Goal: Task Accomplishment & Management: Manage account settings

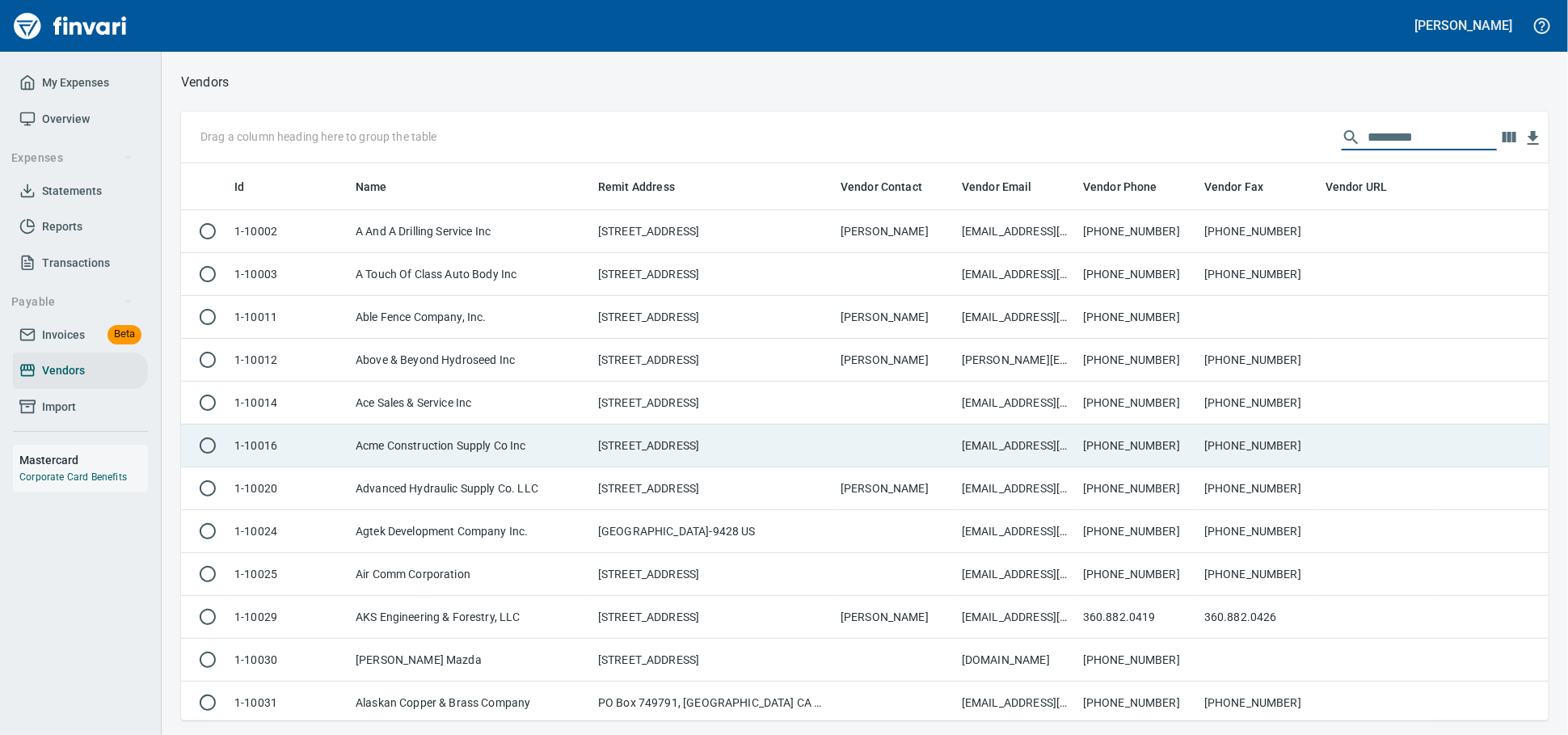
scroll to position [543, 1339]
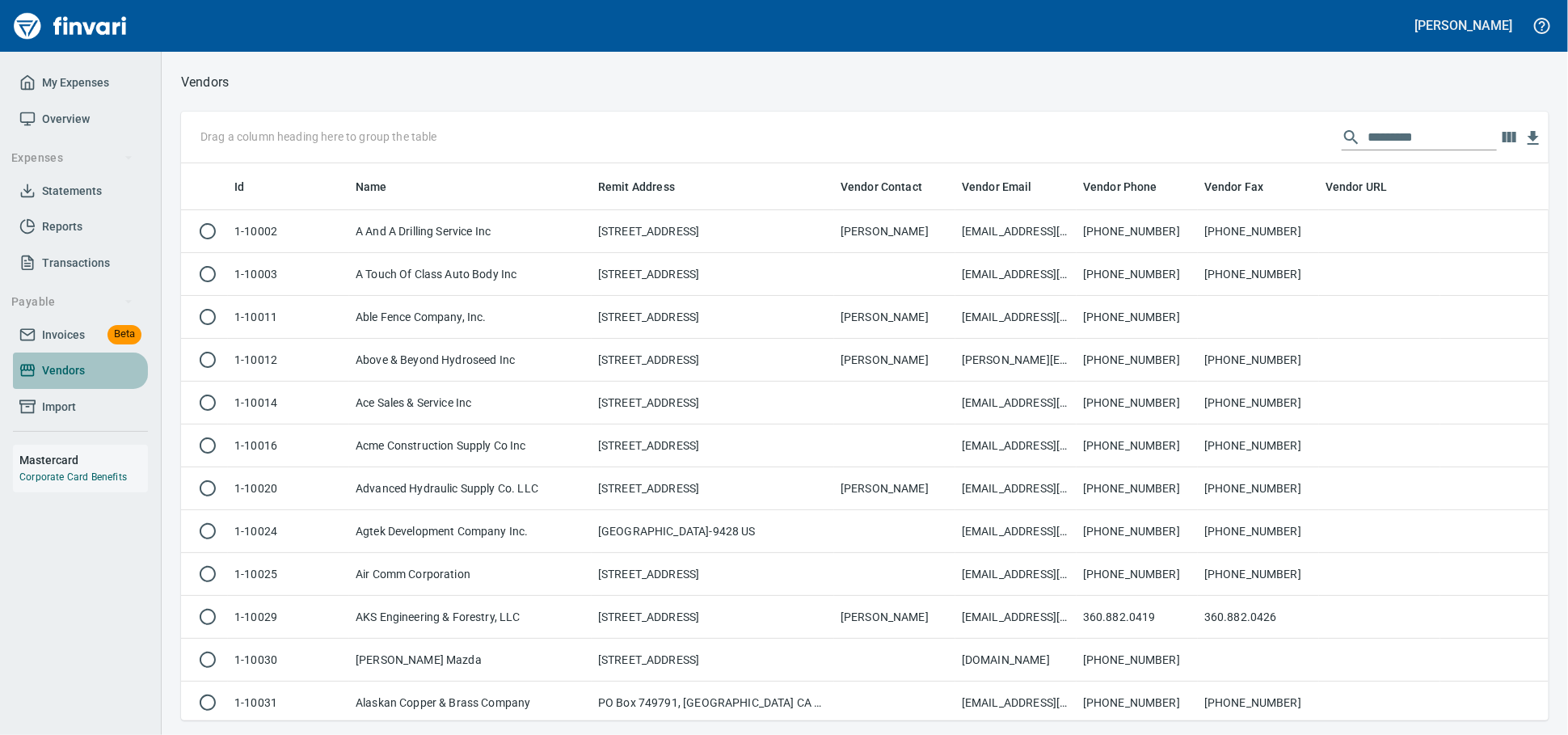
click at [77, 380] on span "Vendors" at bounding box center [63, 370] width 43 height 20
click at [1409, 126] on input "text" at bounding box center [1433, 137] width 129 height 26
click at [1377, 137] on input "text" at bounding box center [1433, 137] width 129 height 26
click at [1368, 144] on input "text" at bounding box center [1433, 137] width 129 height 26
drag, startPoint x: 1347, startPoint y: 144, endPoint x: 1463, endPoint y: 136, distance: 116.3
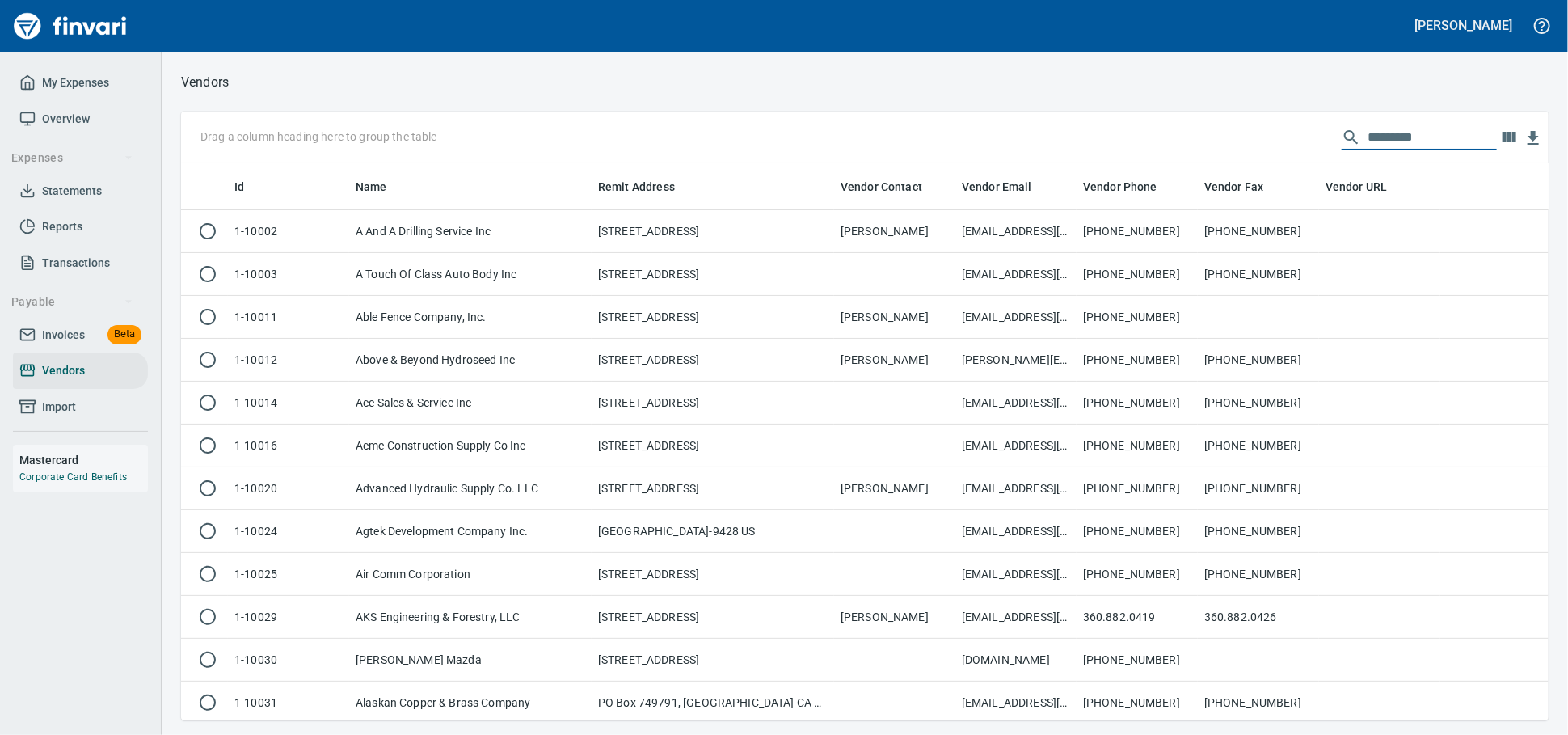
click at [1465, 136] on input "text" at bounding box center [1433, 137] width 129 height 26
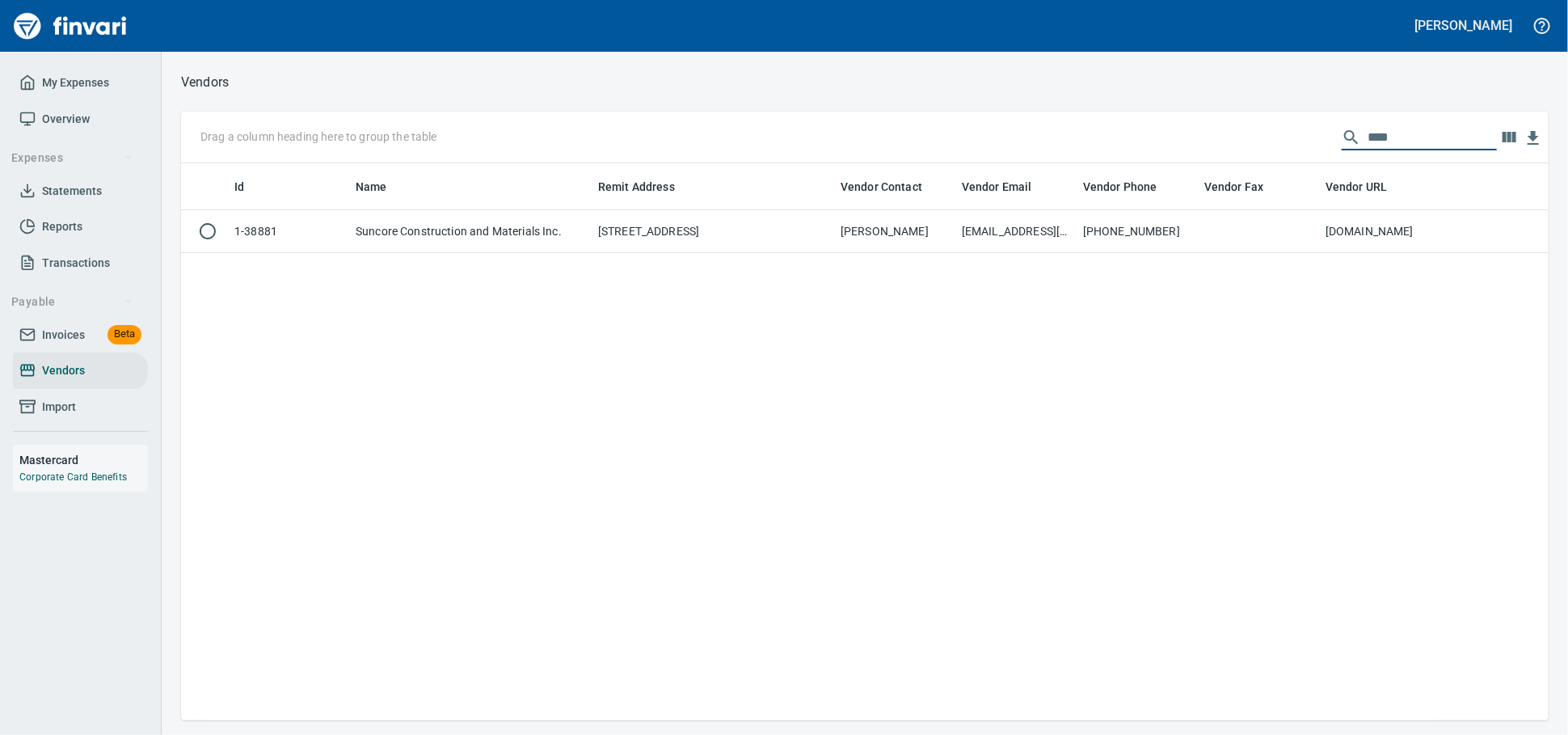
scroll to position [543, 1353]
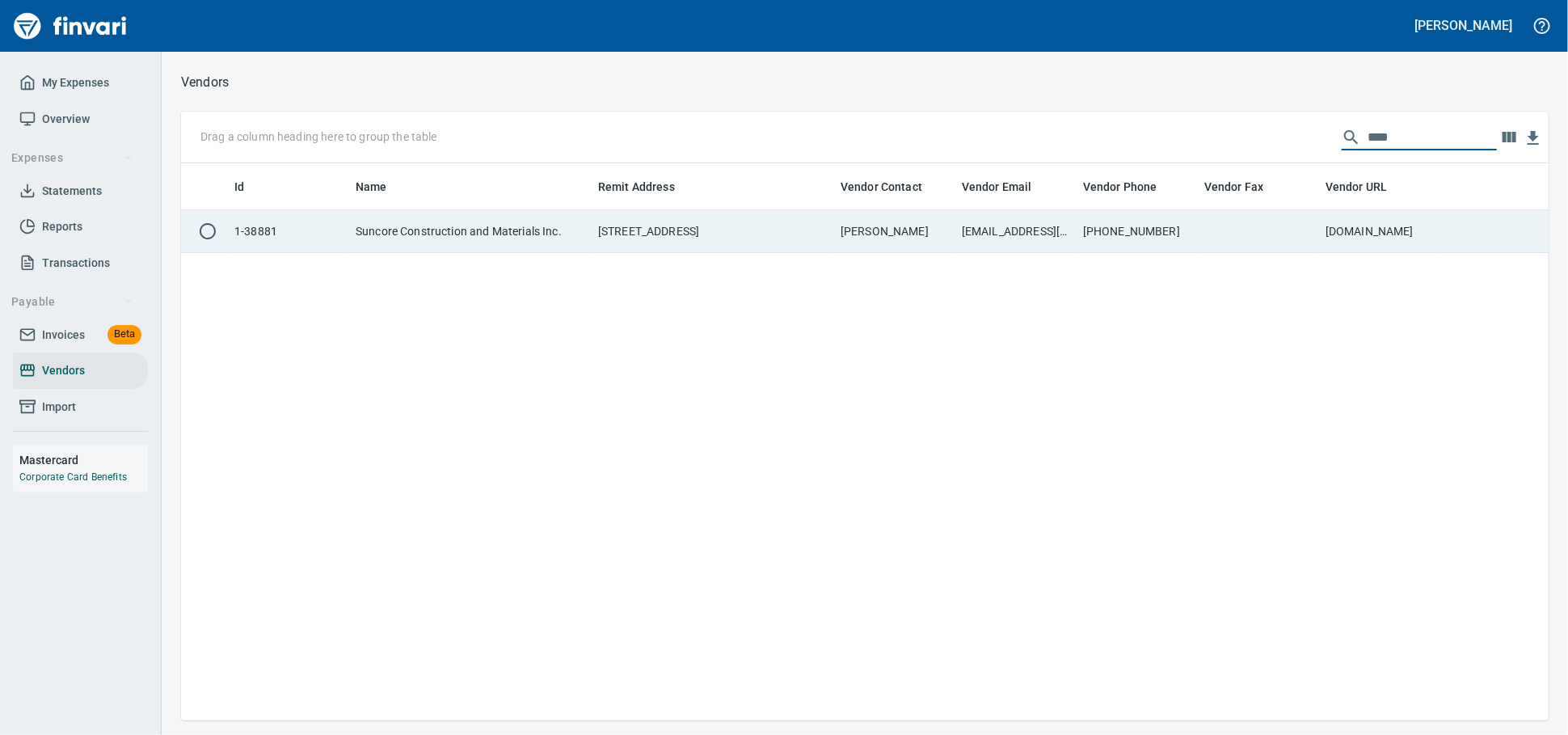
type input "****"
click at [688, 219] on td "[STREET_ADDRESS]" at bounding box center [713, 231] width 243 height 43
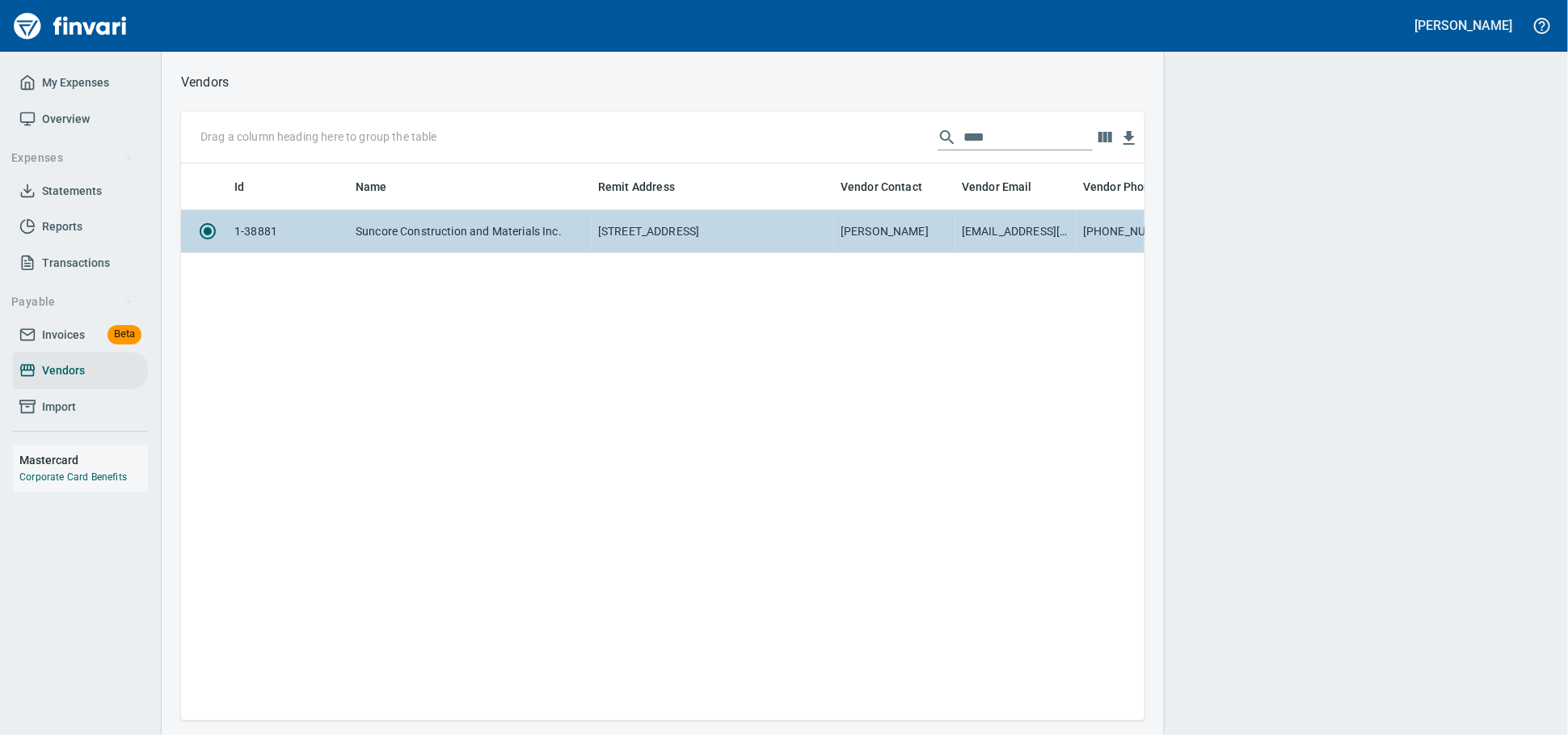
scroll to position [529, 949]
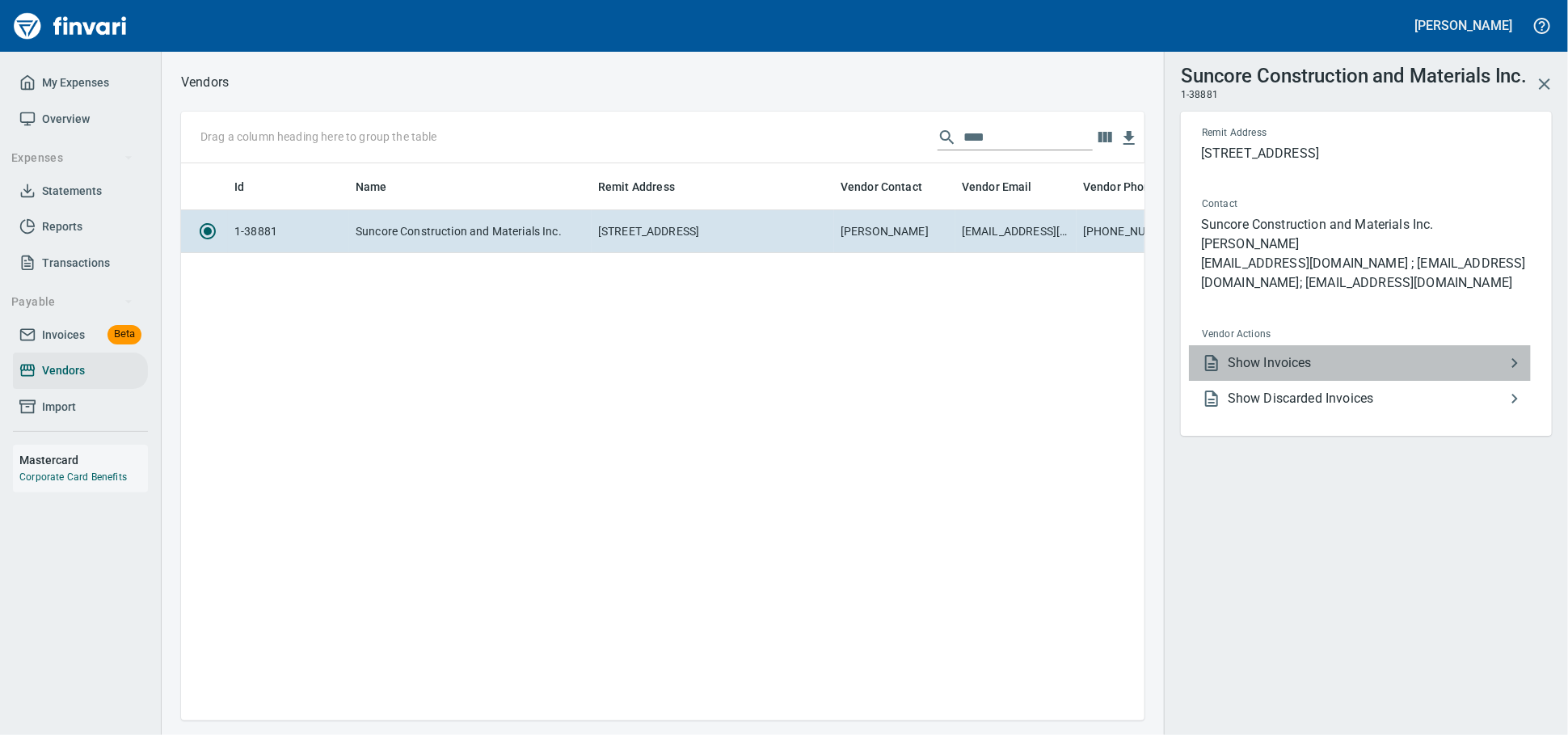
click at [1338, 372] on span "Show Invoices" at bounding box center [1366, 363] width 278 height 19
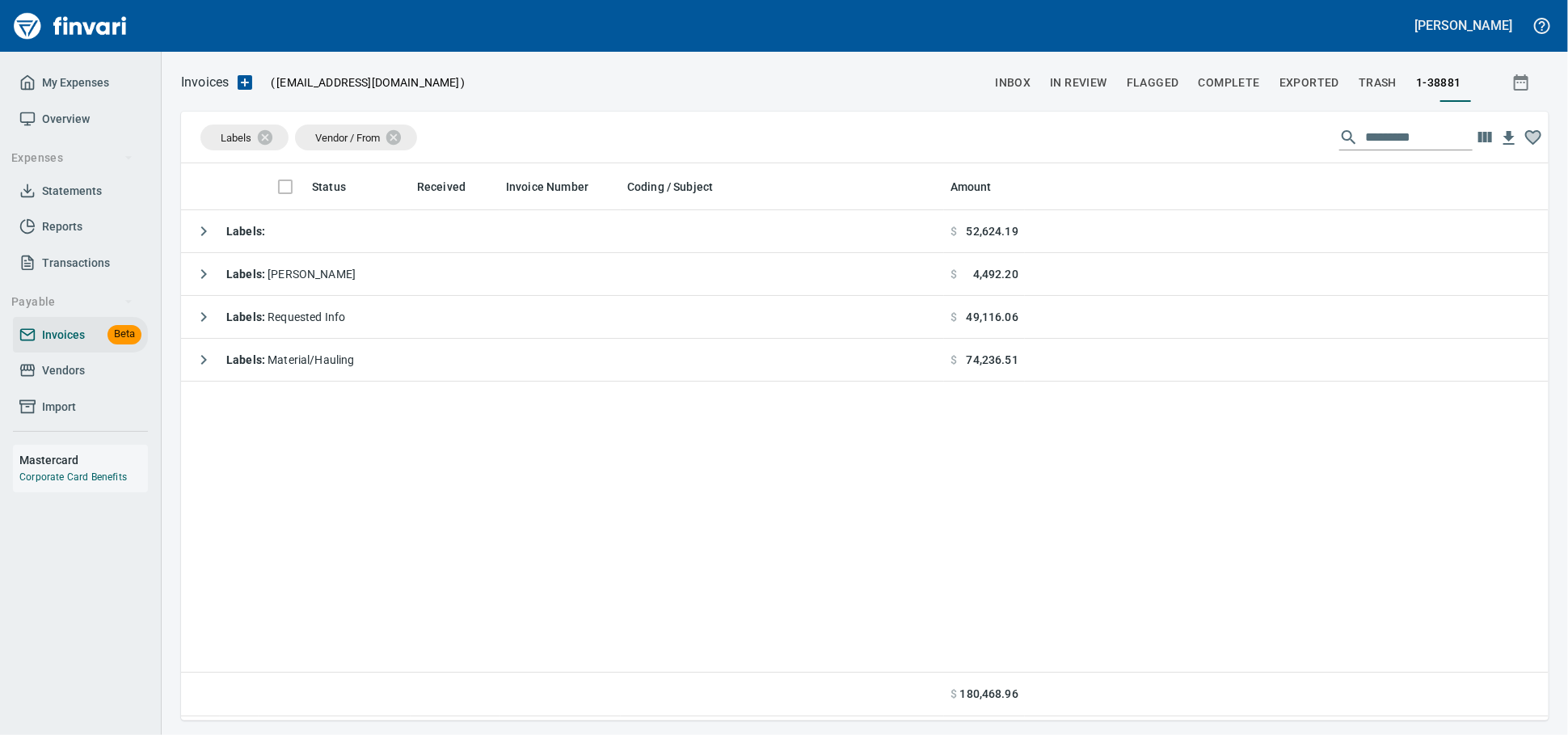
scroll to position [543, 1353]
click at [273, 137] on icon at bounding box center [276, 136] width 15 height 15
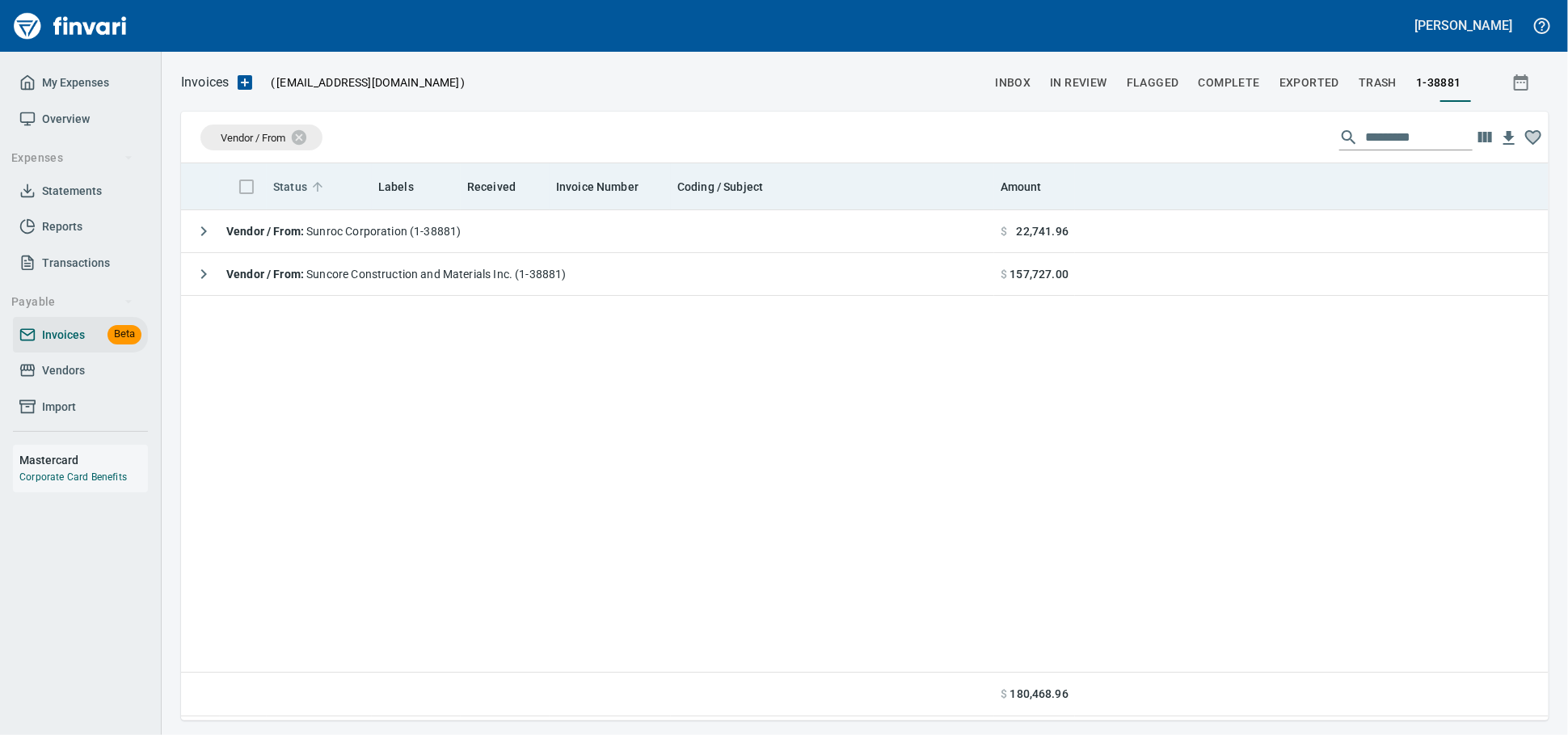
click at [279, 189] on span "Status" at bounding box center [290, 186] width 34 height 19
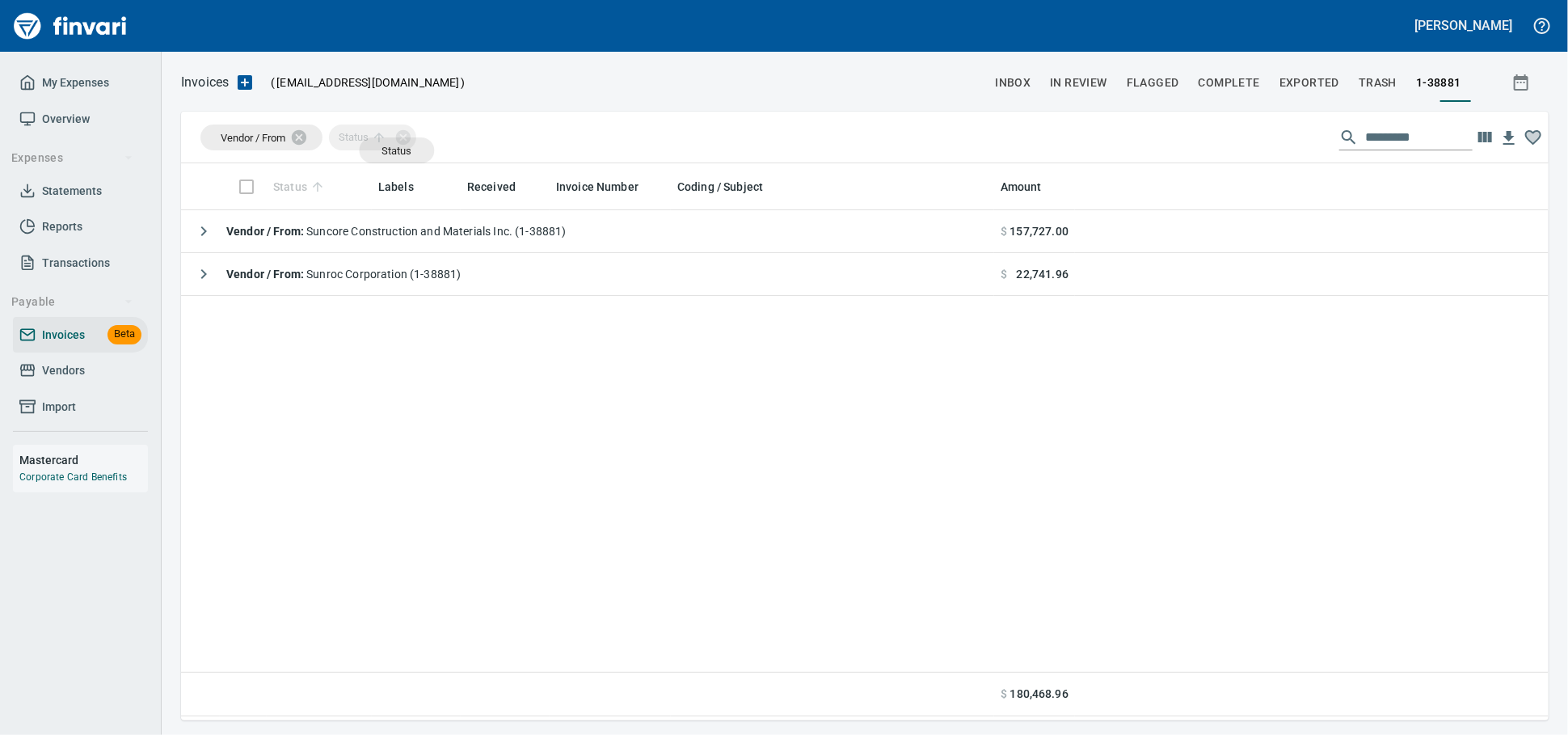
drag, startPoint x: 292, startPoint y: 184, endPoint x: 413, endPoint y: 144, distance: 127.4
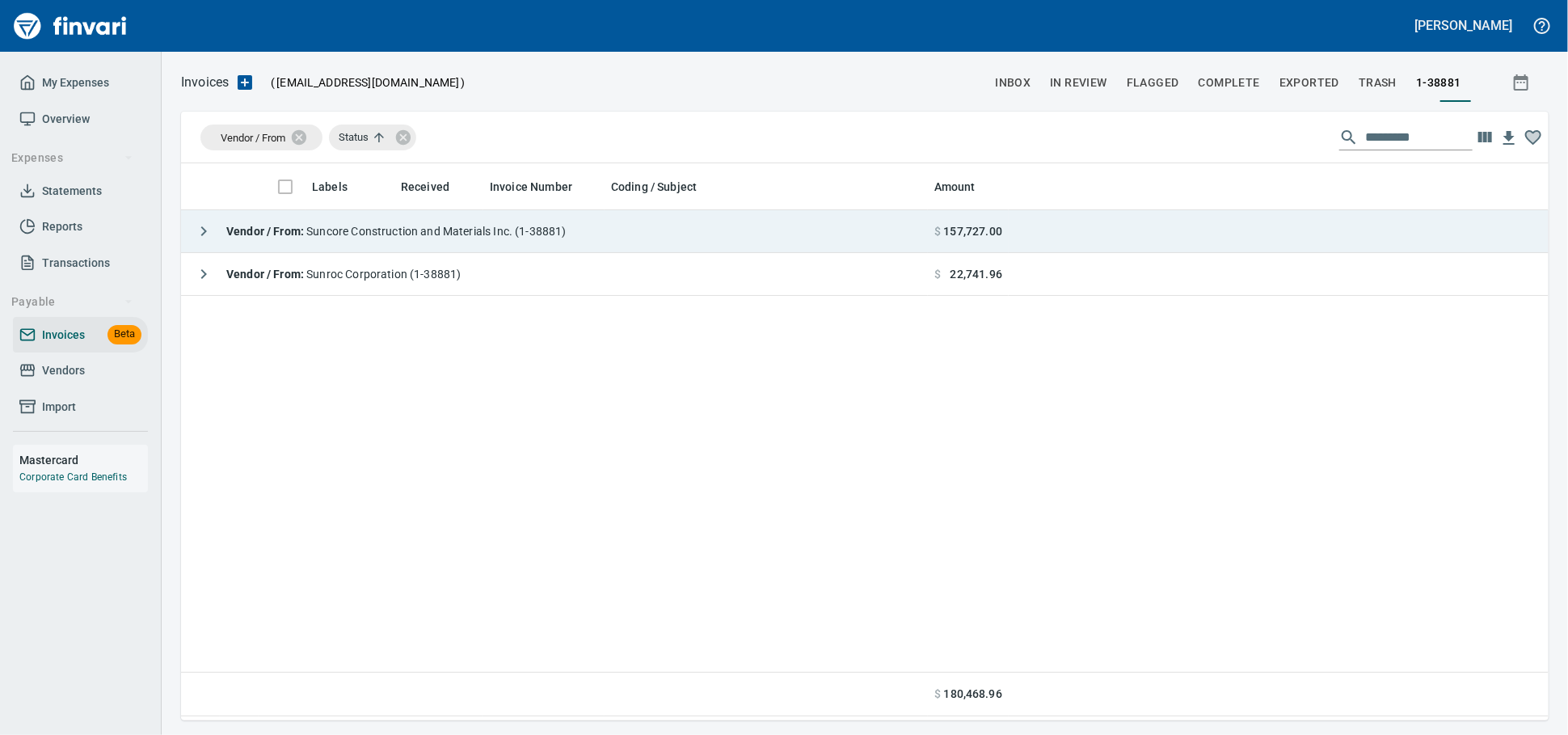
click at [402, 233] on span "Vendor / From : Suncore Construction and Materials Inc. (1-38881)" at bounding box center [396, 231] width 340 height 13
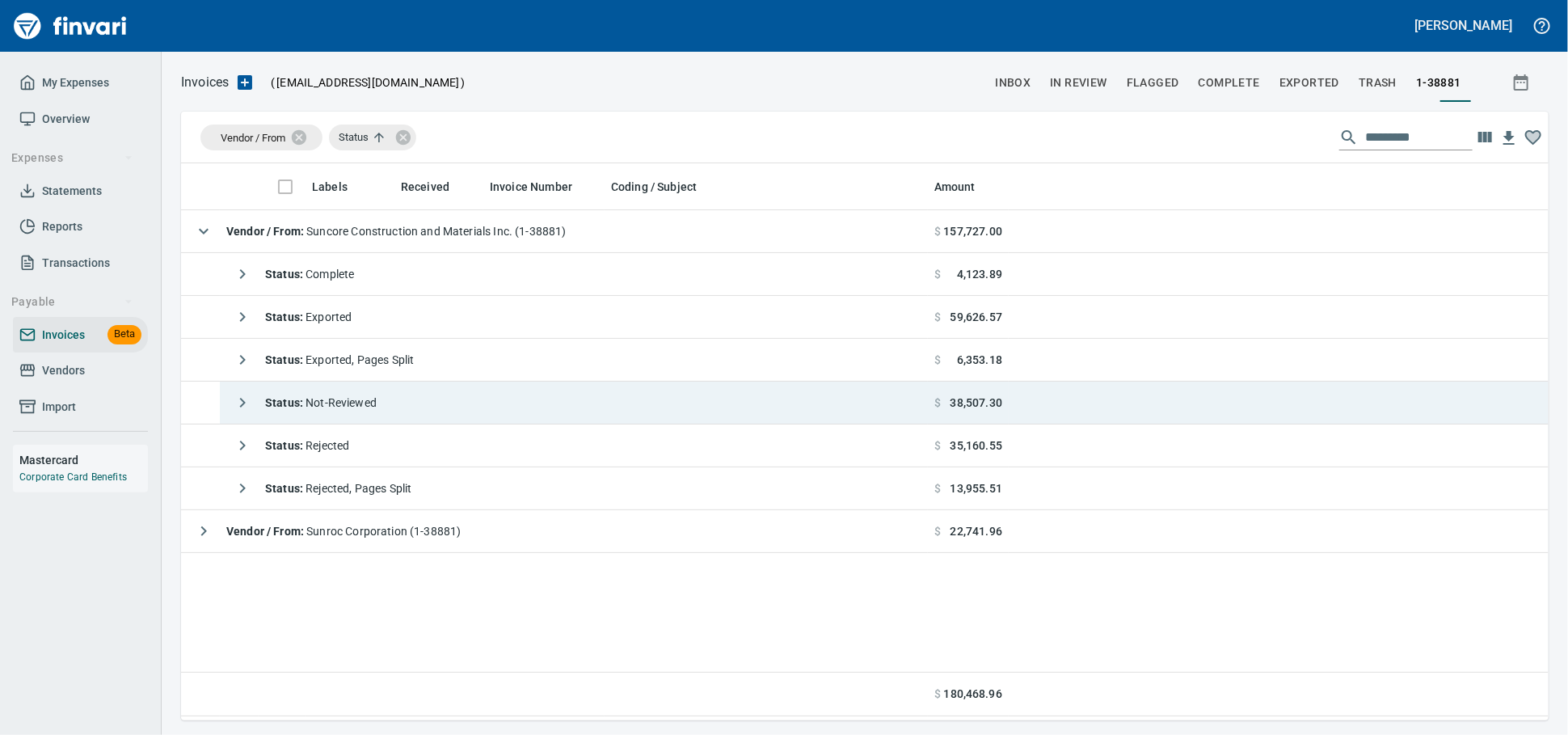
click at [410, 400] on td "Status : Not-Reviewed" at bounding box center [573, 402] width 708 height 43
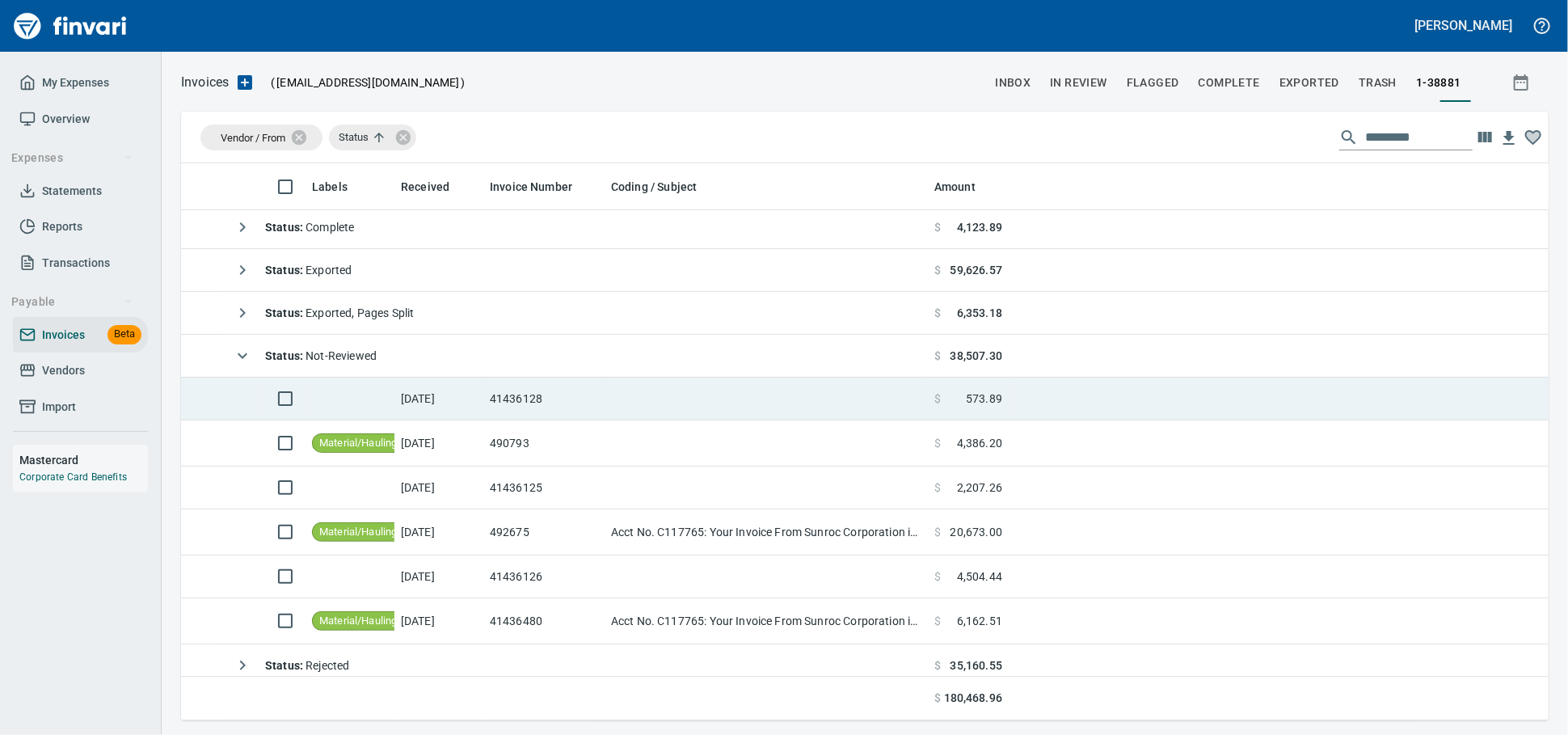
scroll to position [90, 0]
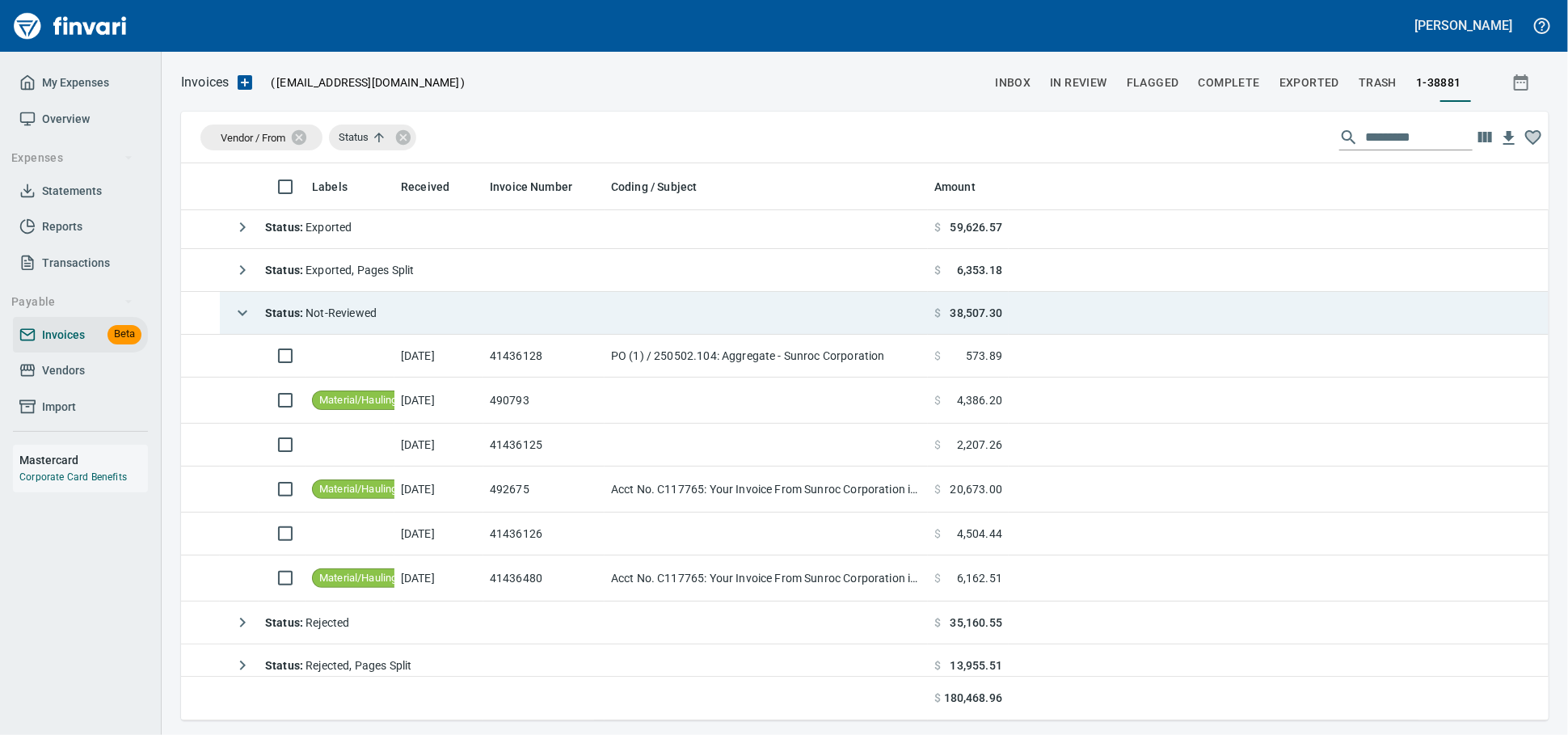
click at [536, 318] on td "Status : Not-Reviewed" at bounding box center [573, 313] width 708 height 43
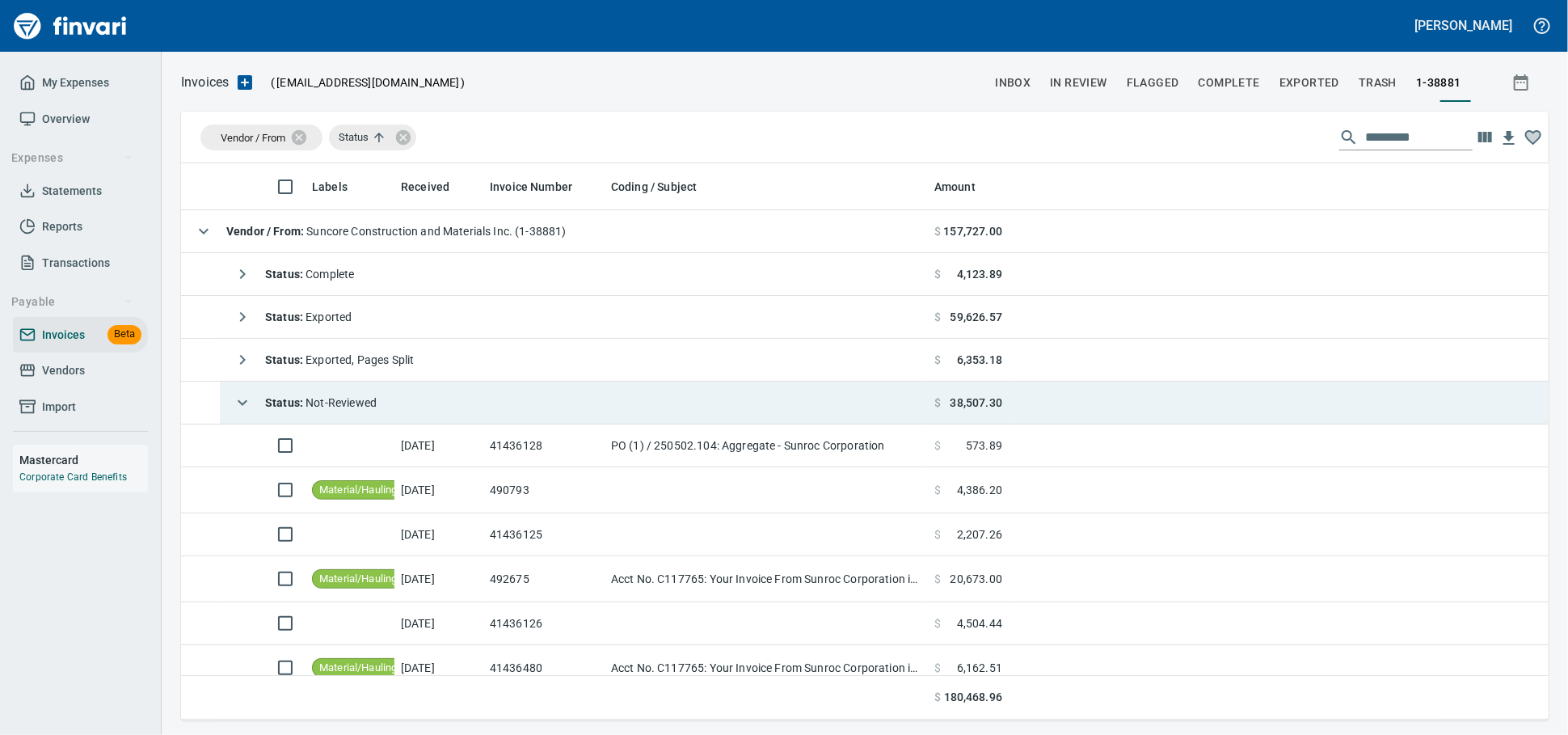
scroll to position [543, 1353]
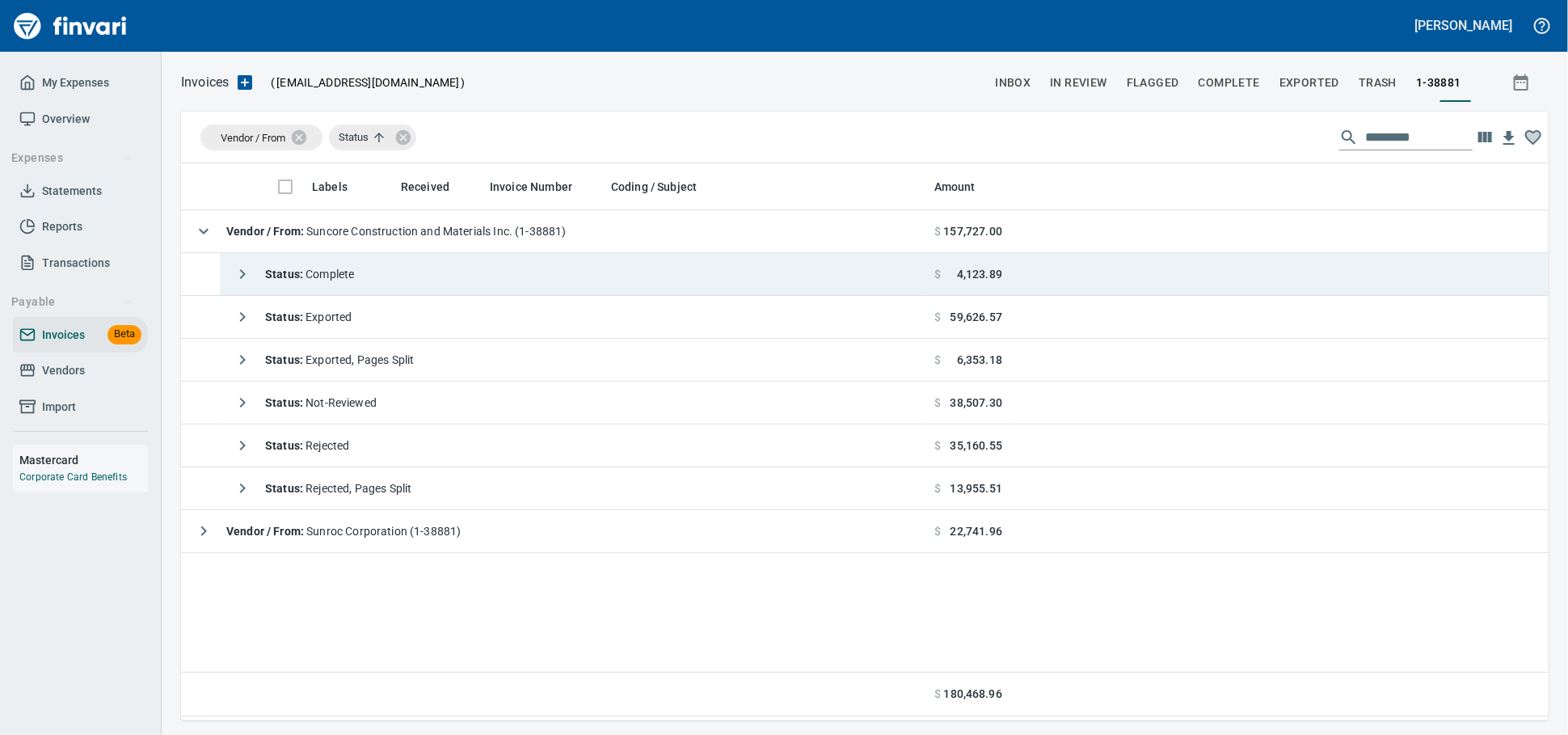
click at [501, 285] on td "Status : Complete" at bounding box center [573, 274] width 708 height 43
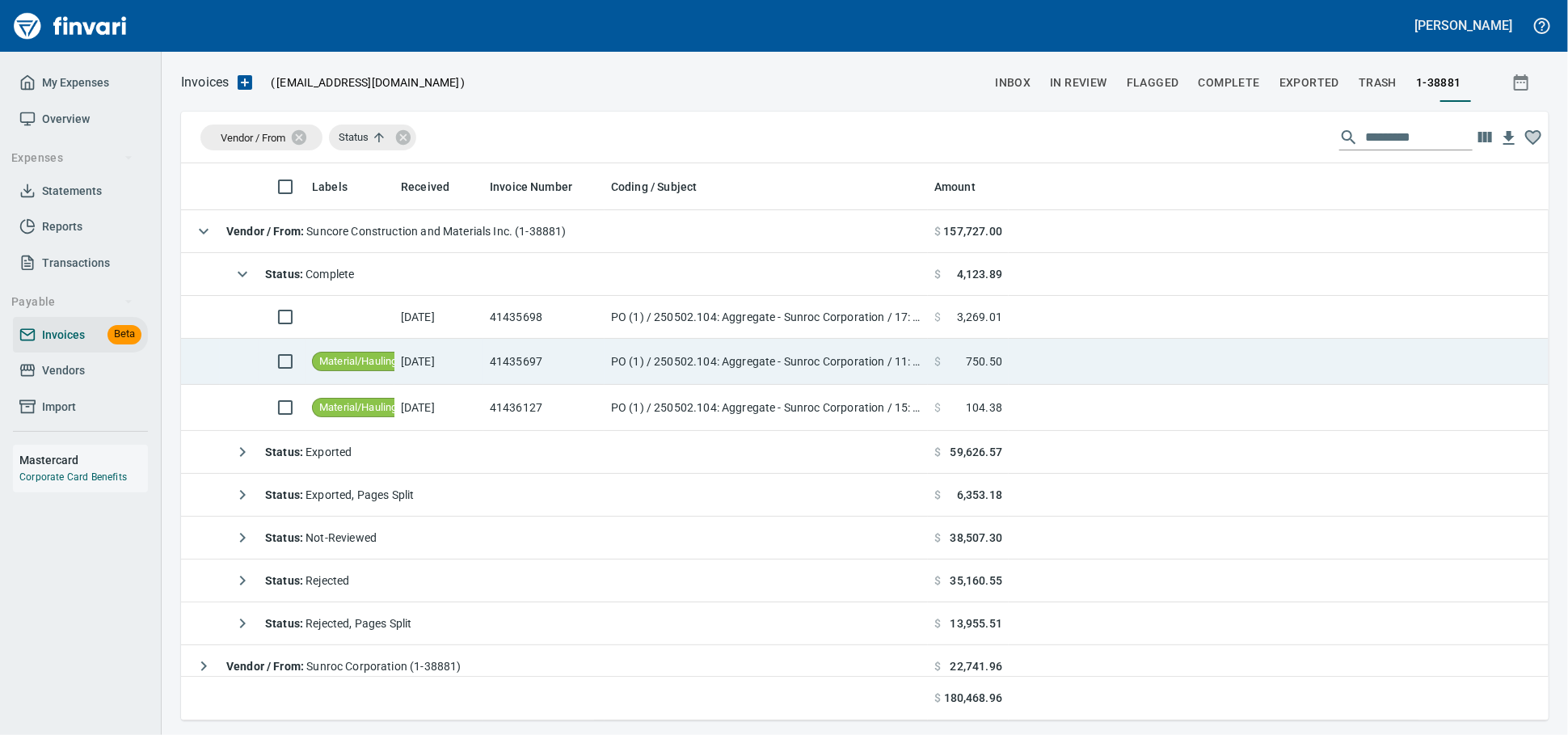
click at [528, 365] on td "41435697" at bounding box center [545, 362] width 121 height 46
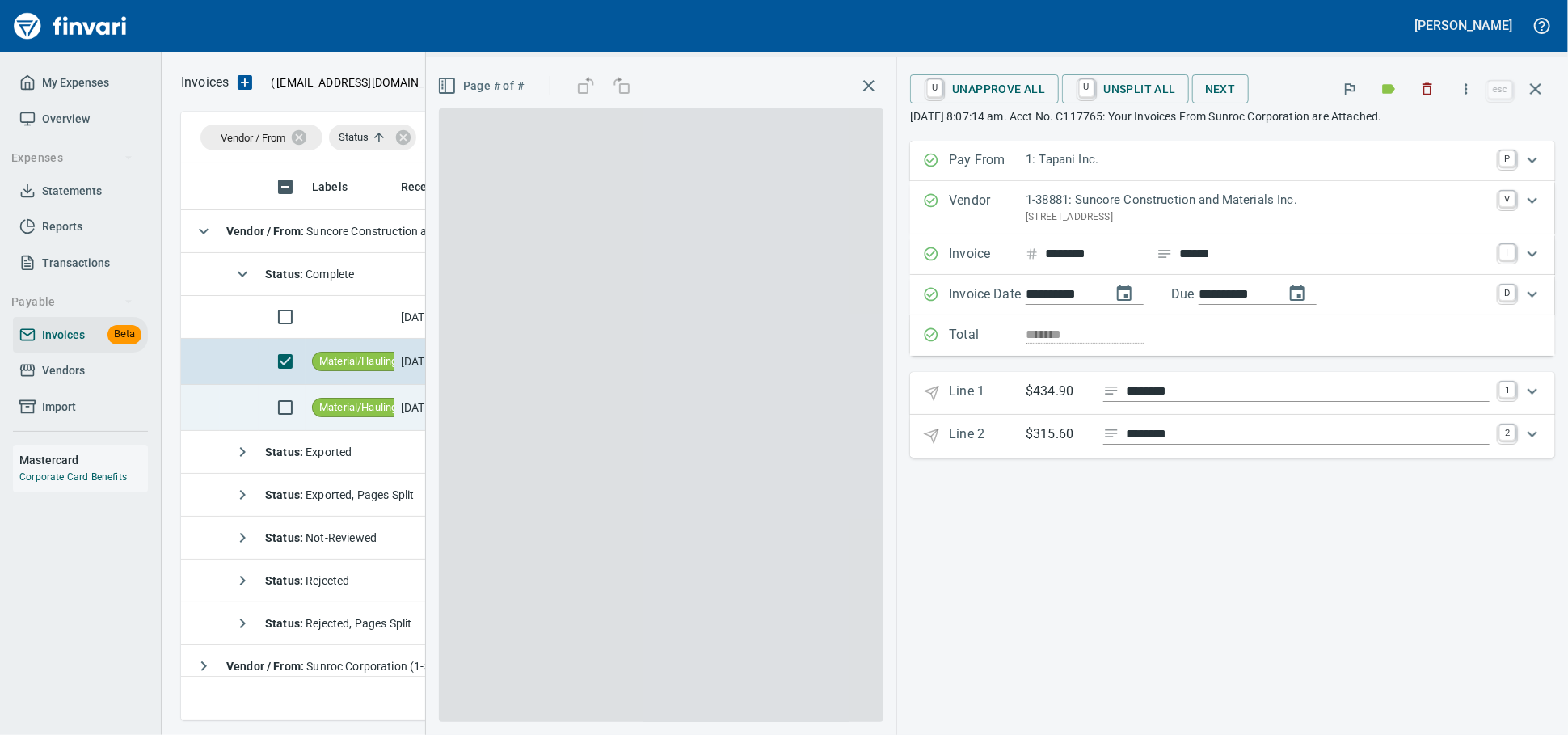
scroll to position [543, 1339]
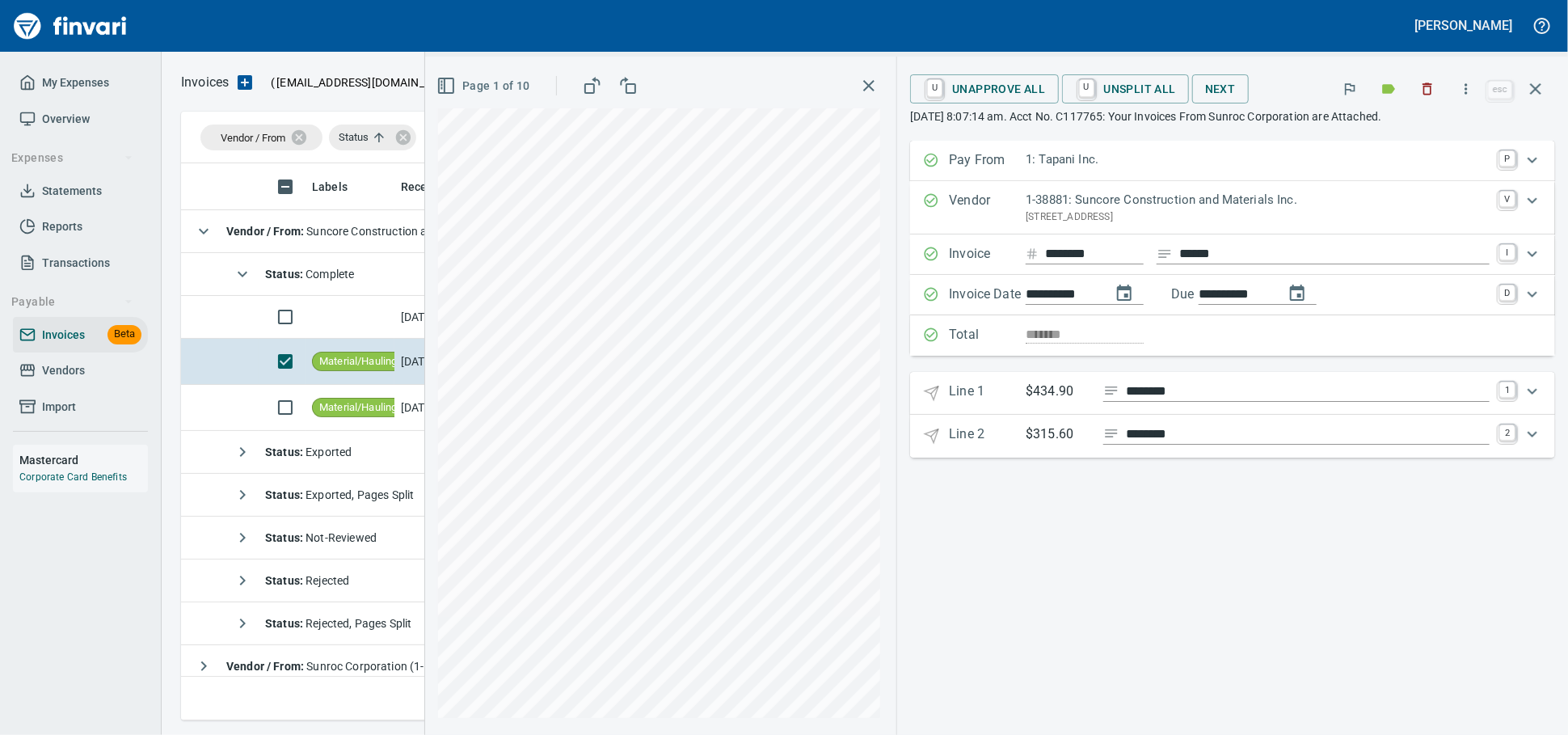
click at [1126, 402] on input "********" at bounding box center [1307, 391] width 363 height 20
click at [958, 99] on span "U Unapprove All" at bounding box center [984, 90] width 122 height 28
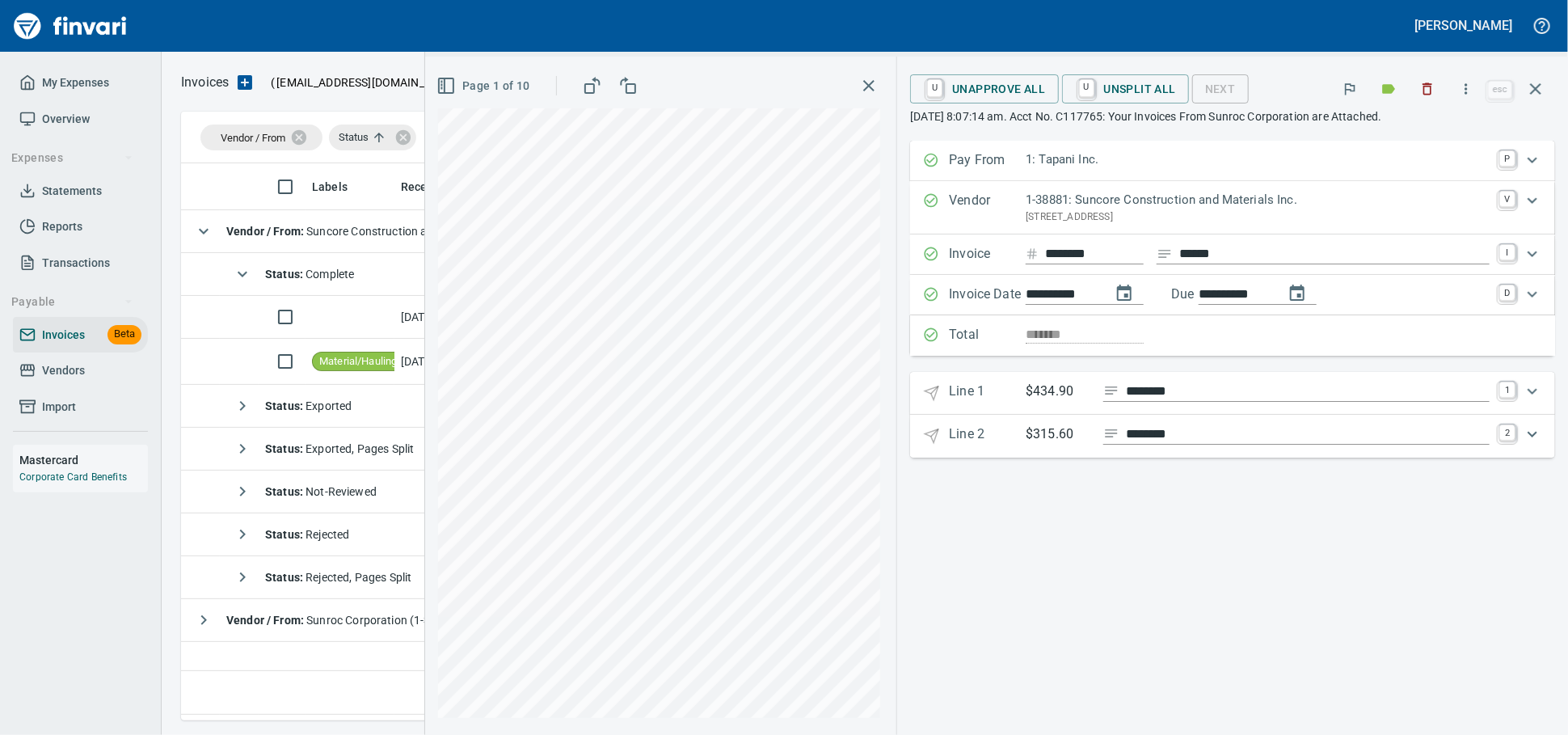
scroll to position [543, 1352]
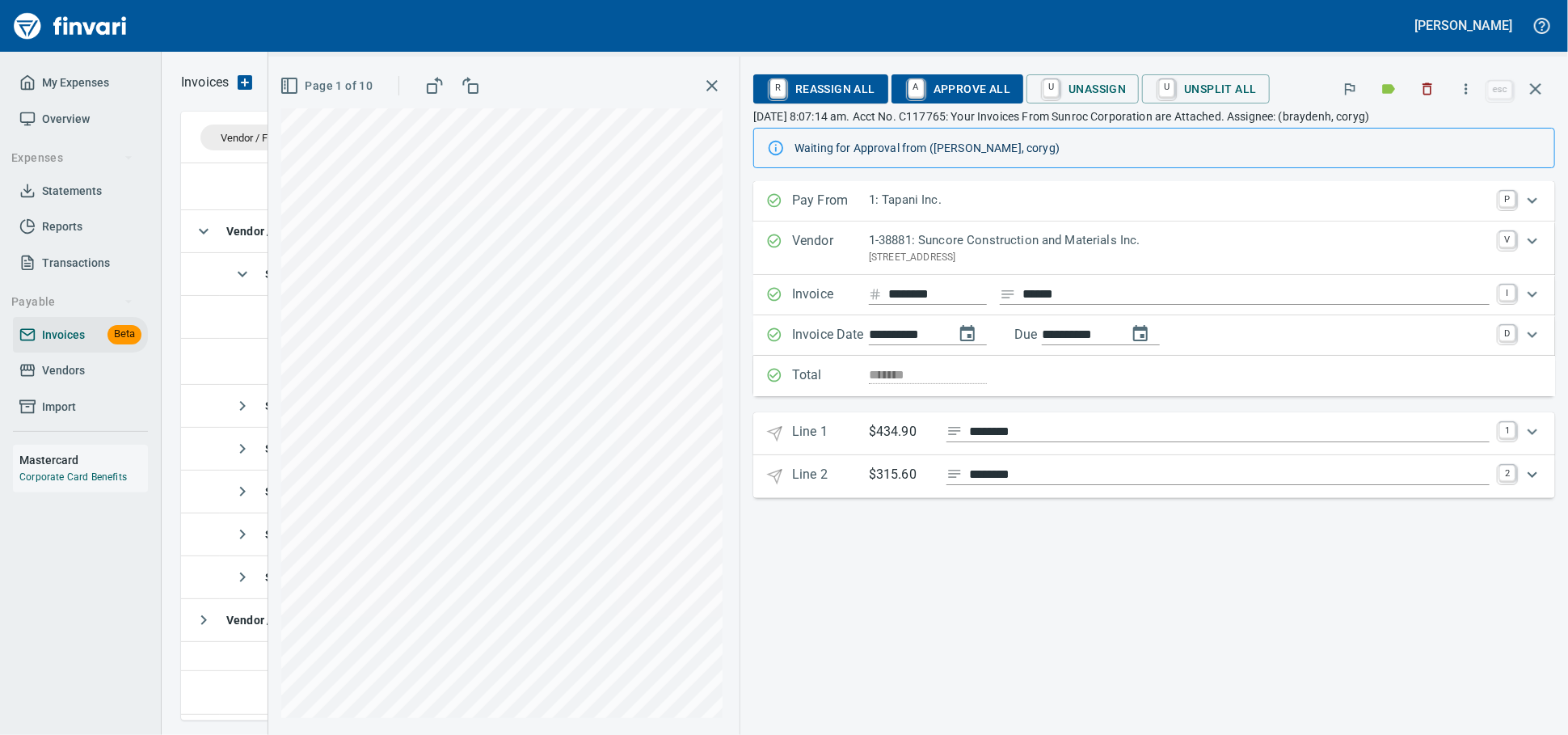
click at [828, 76] on span "R Reassign All" at bounding box center [821, 90] width 110 height 28
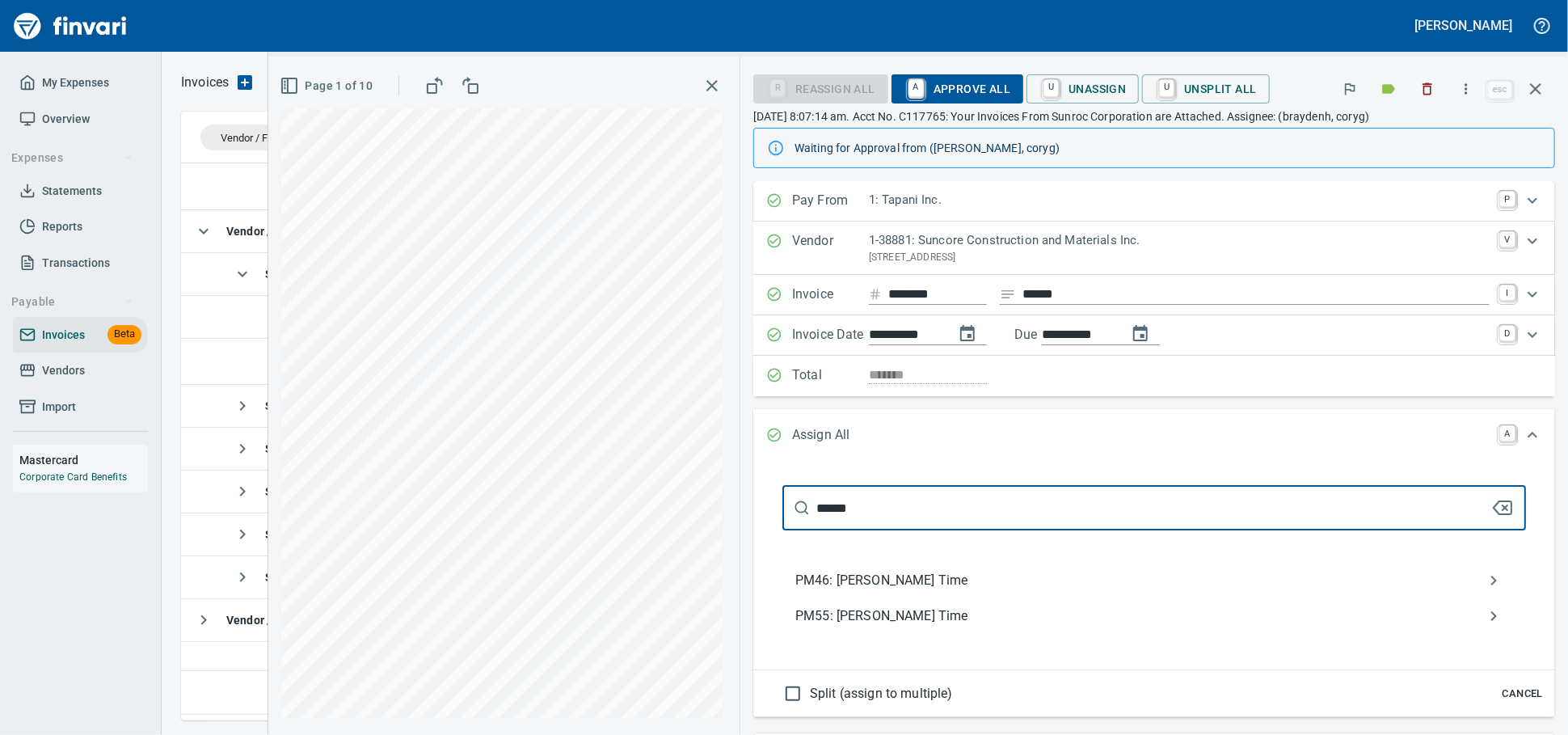
type input "******"
drag, startPoint x: 854, startPoint y: 648, endPoint x: 1082, endPoint y: 546, distance: 249.8
click at [853, 625] on span "PM55: [PERSON_NAME] Time" at bounding box center [1141, 615] width 692 height 19
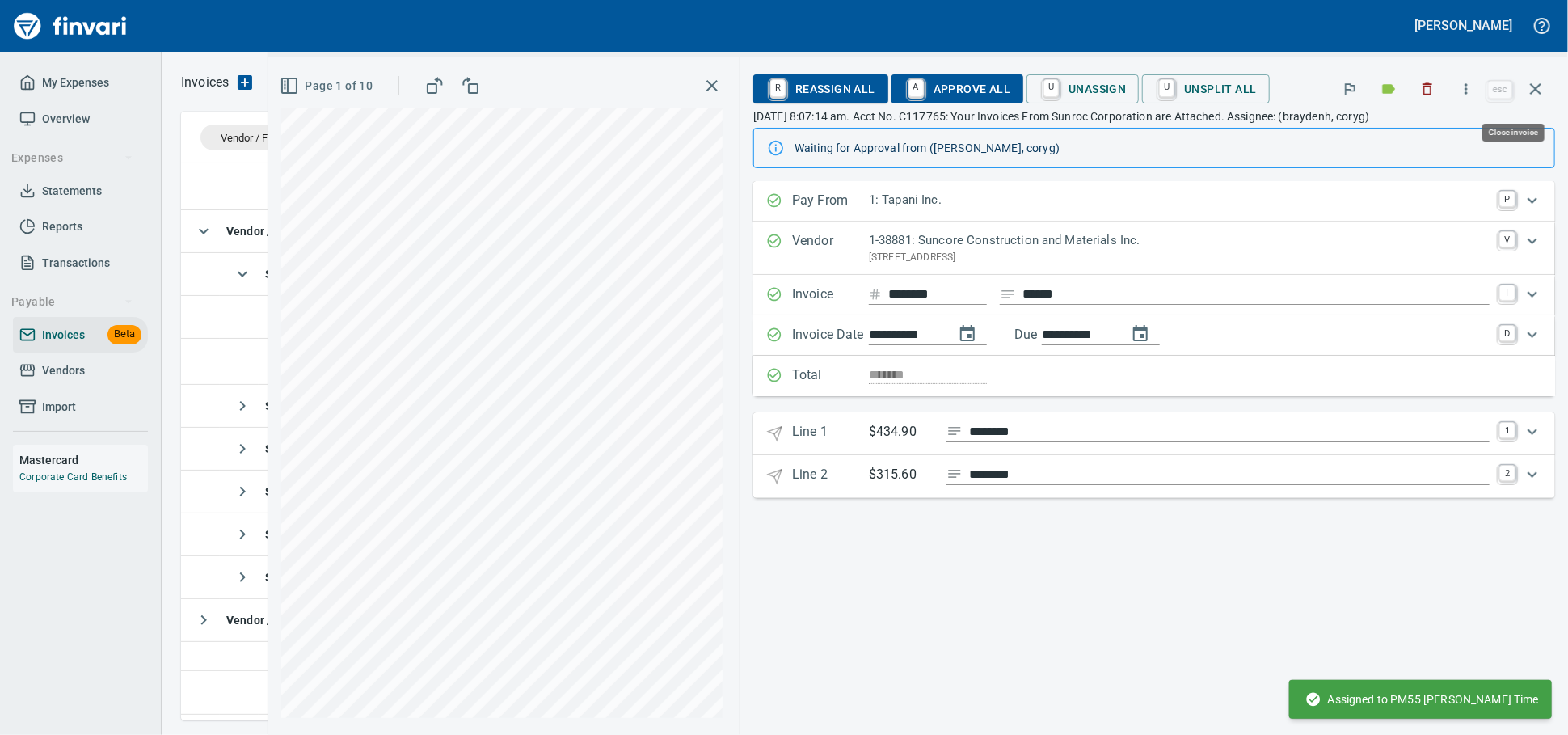
click at [1539, 84] on icon "button" at bounding box center [1535, 89] width 19 height 19
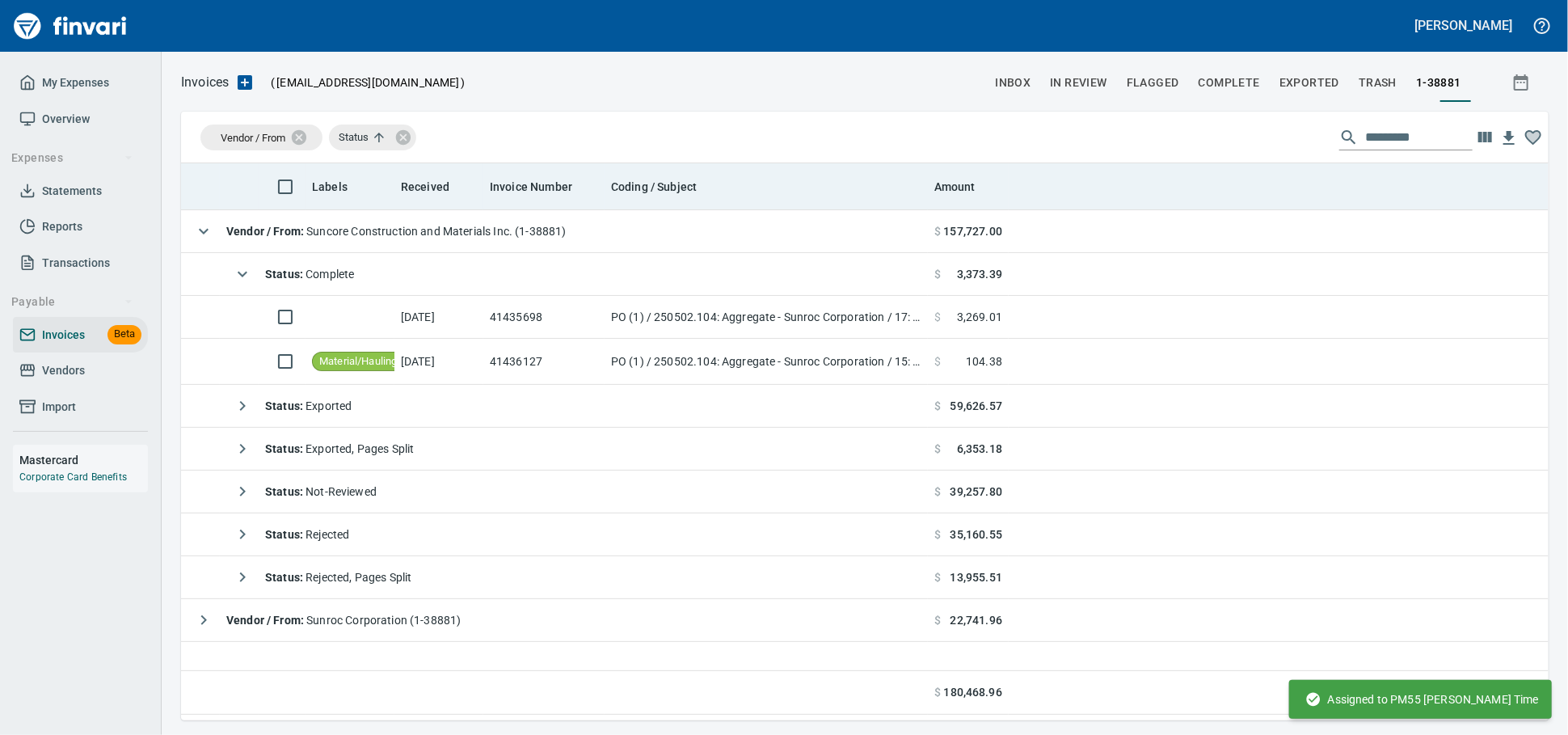
scroll to position [543, 1353]
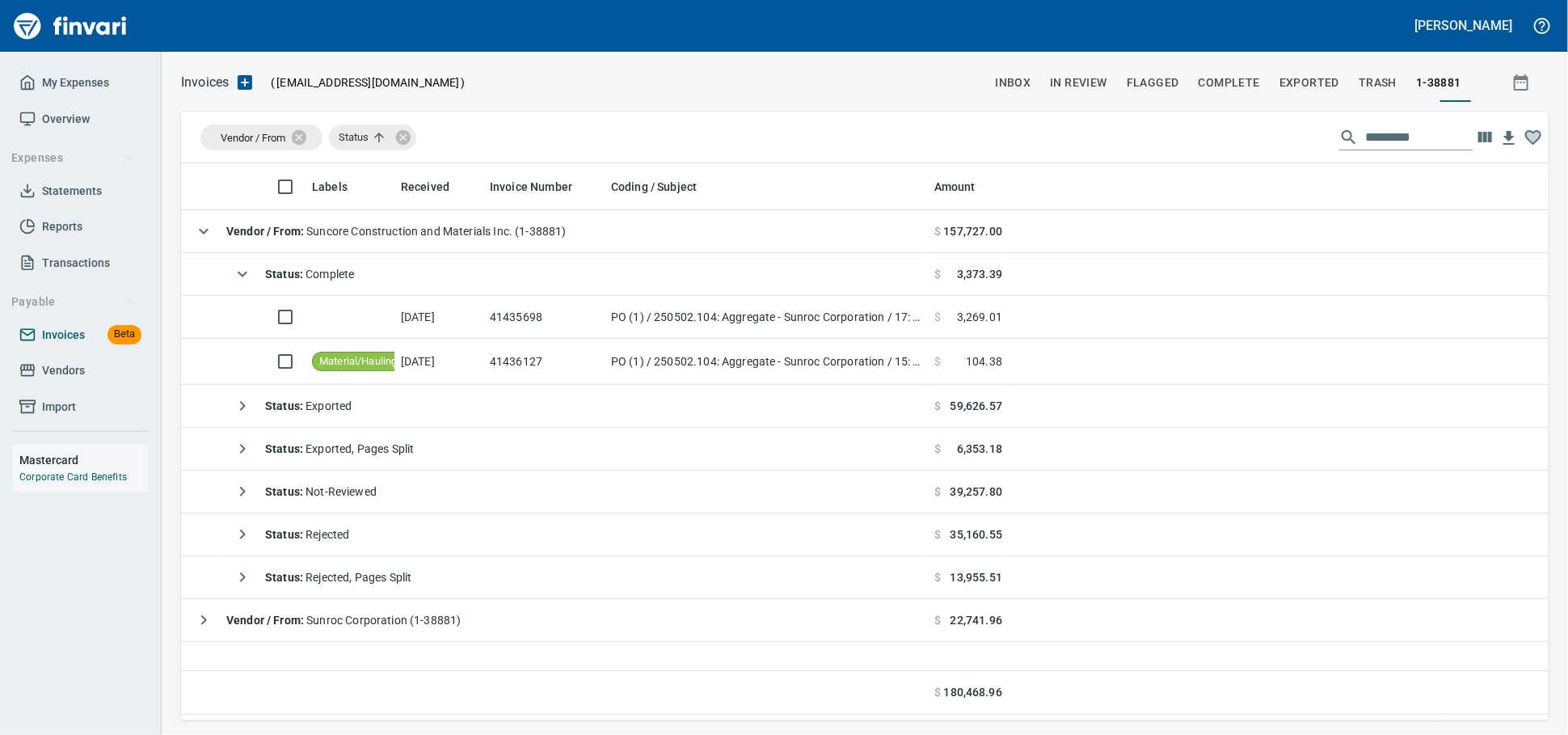
click at [80, 346] on span "Invoices" at bounding box center [63, 335] width 43 height 20
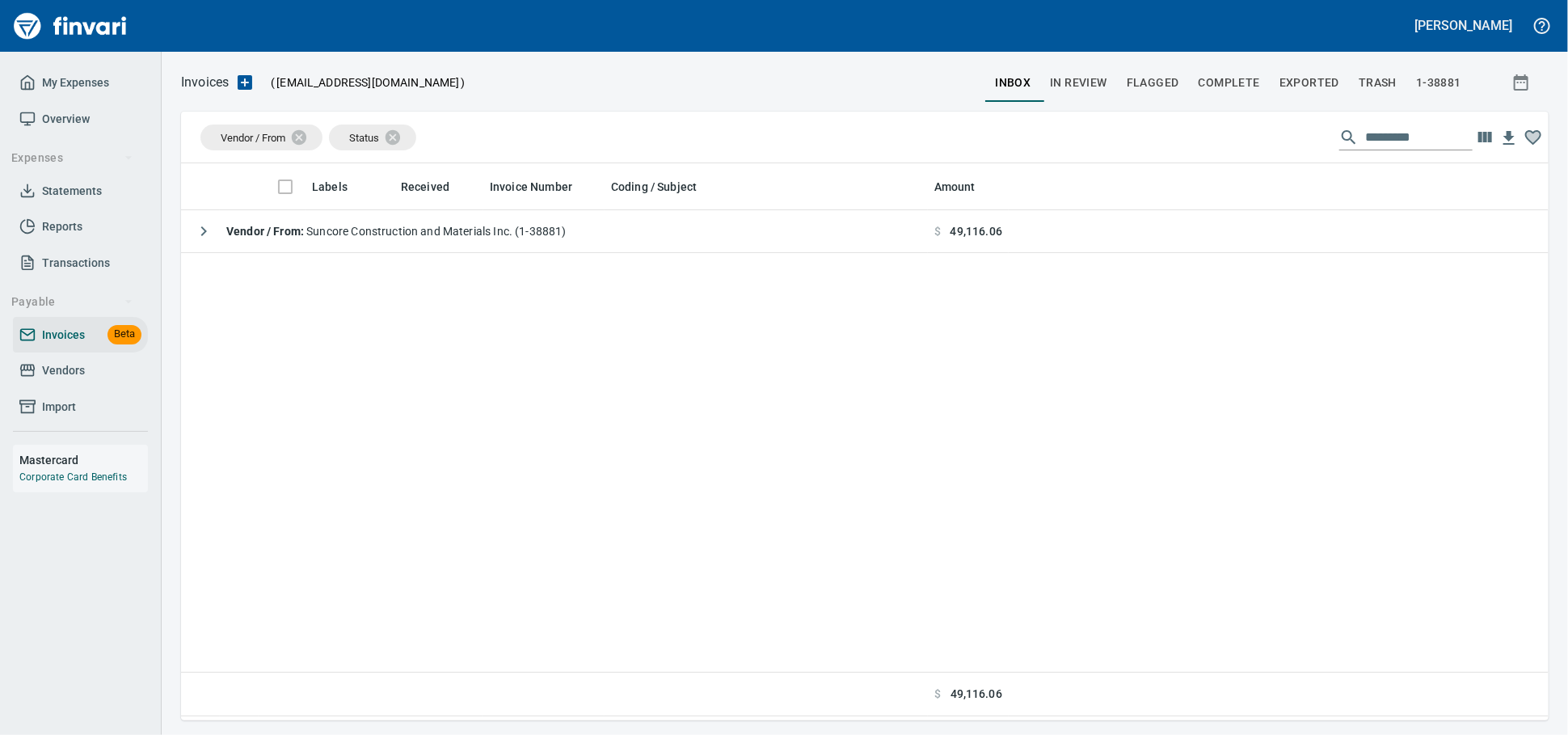
scroll to position [543, 1353]
click at [85, 380] on span "Vendors" at bounding box center [63, 370] width 43 height 20
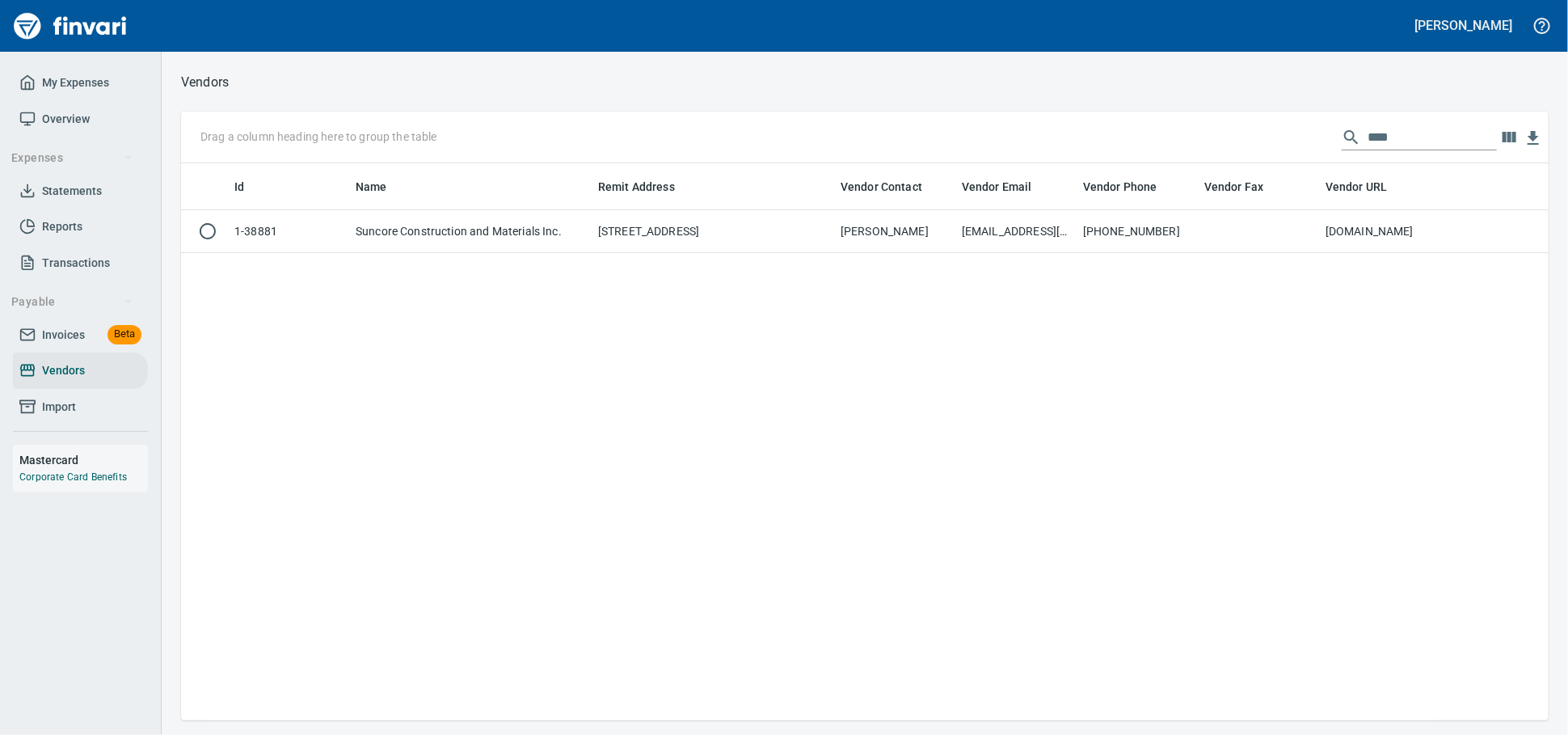
scroll to position [543, 1353]
click at [1459, 148] on input "****" at bounding box center [1433, 137] width 129 height 26
drag, startPoint x: 1394, startPoint y: 131, endPoint x: 1217, endPoint y: 135, distance: 177.0
click at [1219, 135] on div "Drag a column heading here to group the table ****" at bounding box center [865, 137] width 1368 height 52
type input "*"
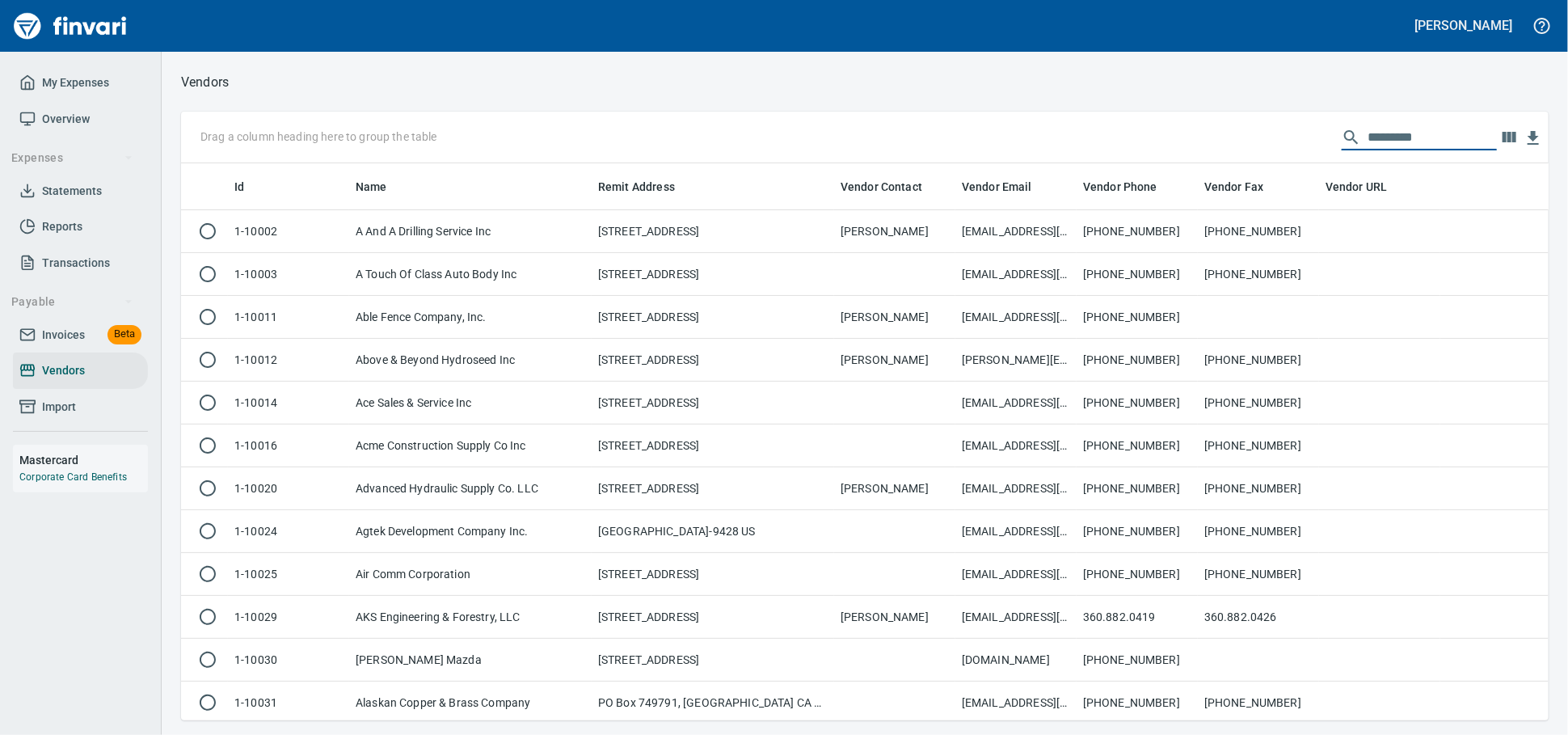
scroll to position [543, 1339]
click at [50, 346] on span "Invoices" at bounding box center [63, 335] width 43 height 20
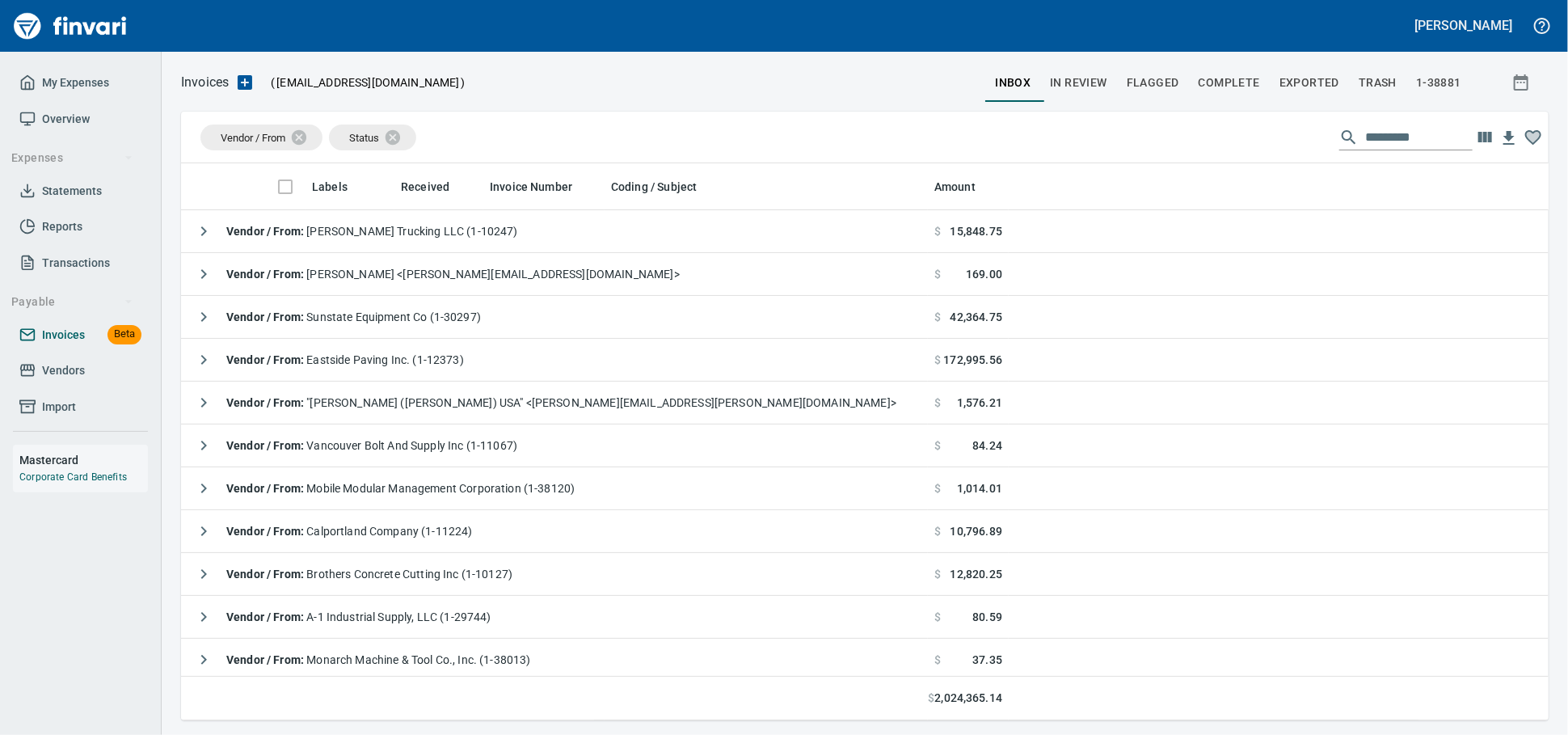
scroll to position [543, 1339]
click at [317, 142] on icon at bounding box center [310, 137] width 18 height 18
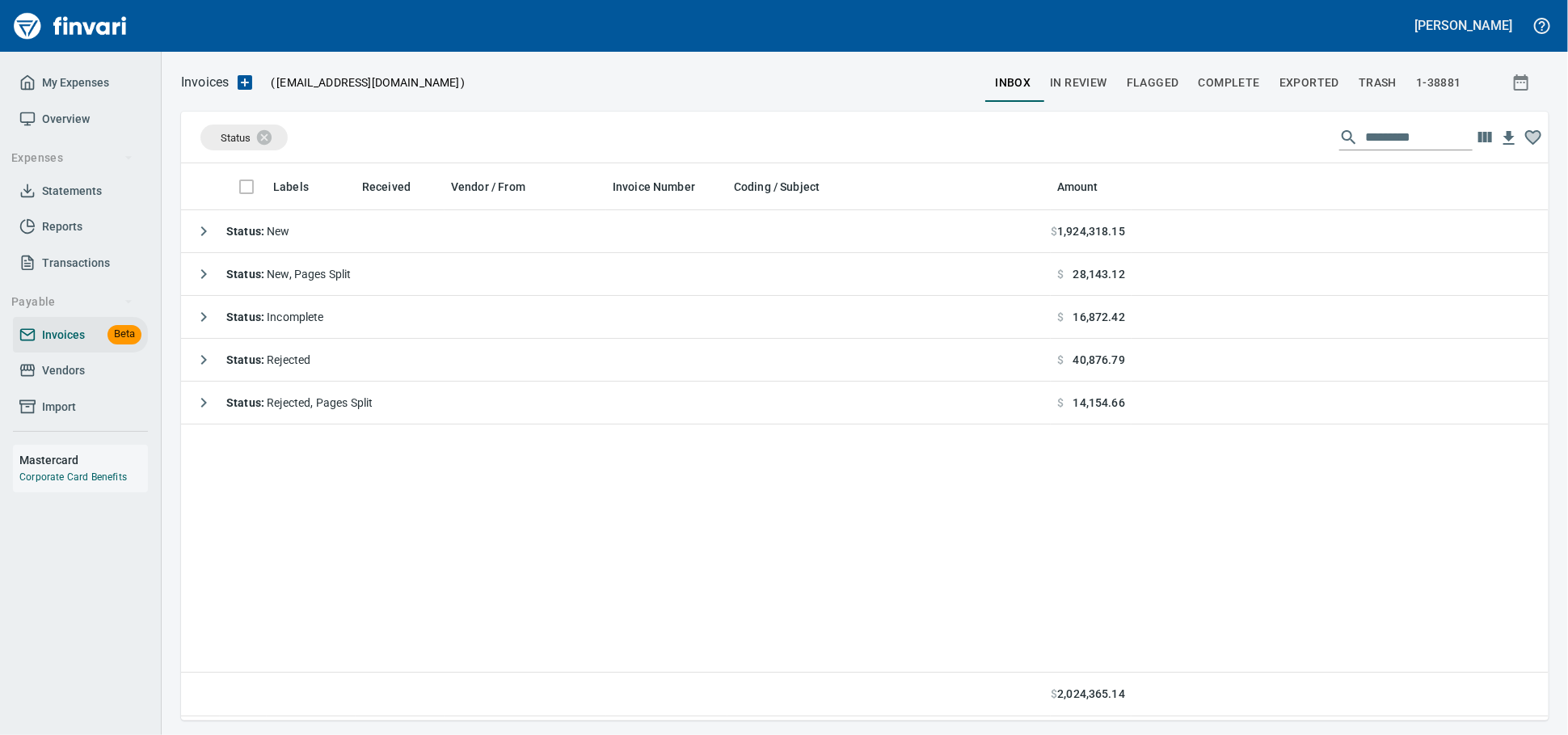
scroll to position [543, 1353]
click at [280, 135] on icon at bounding box center [275, 136] width 15 height 15
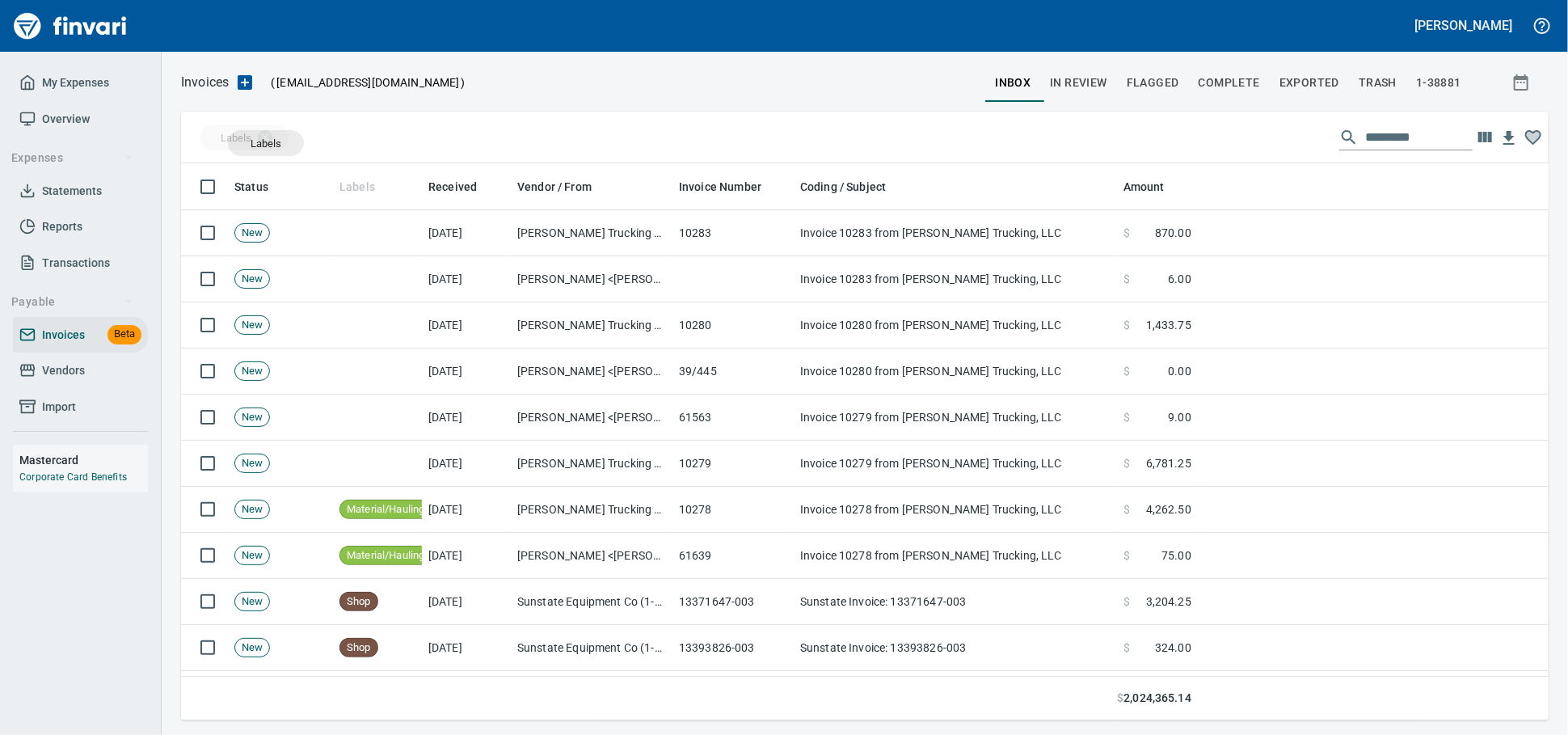
scroll to position [543, 1339]
drag, startPoint x: 349, startPoint y: 183, endPoint x: 265, endPoint y: 143, distance: 93.0
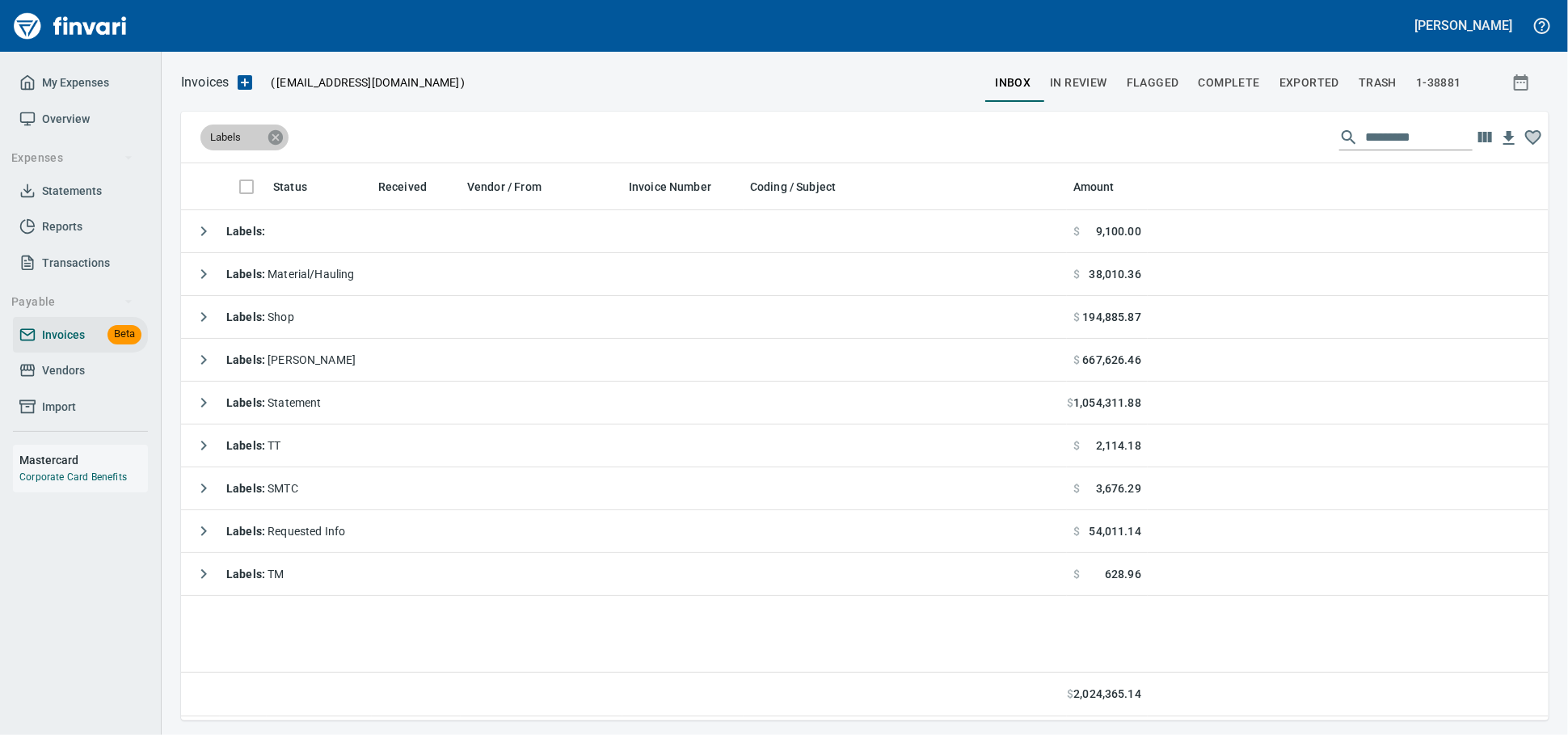
scroll to position [2, 2]
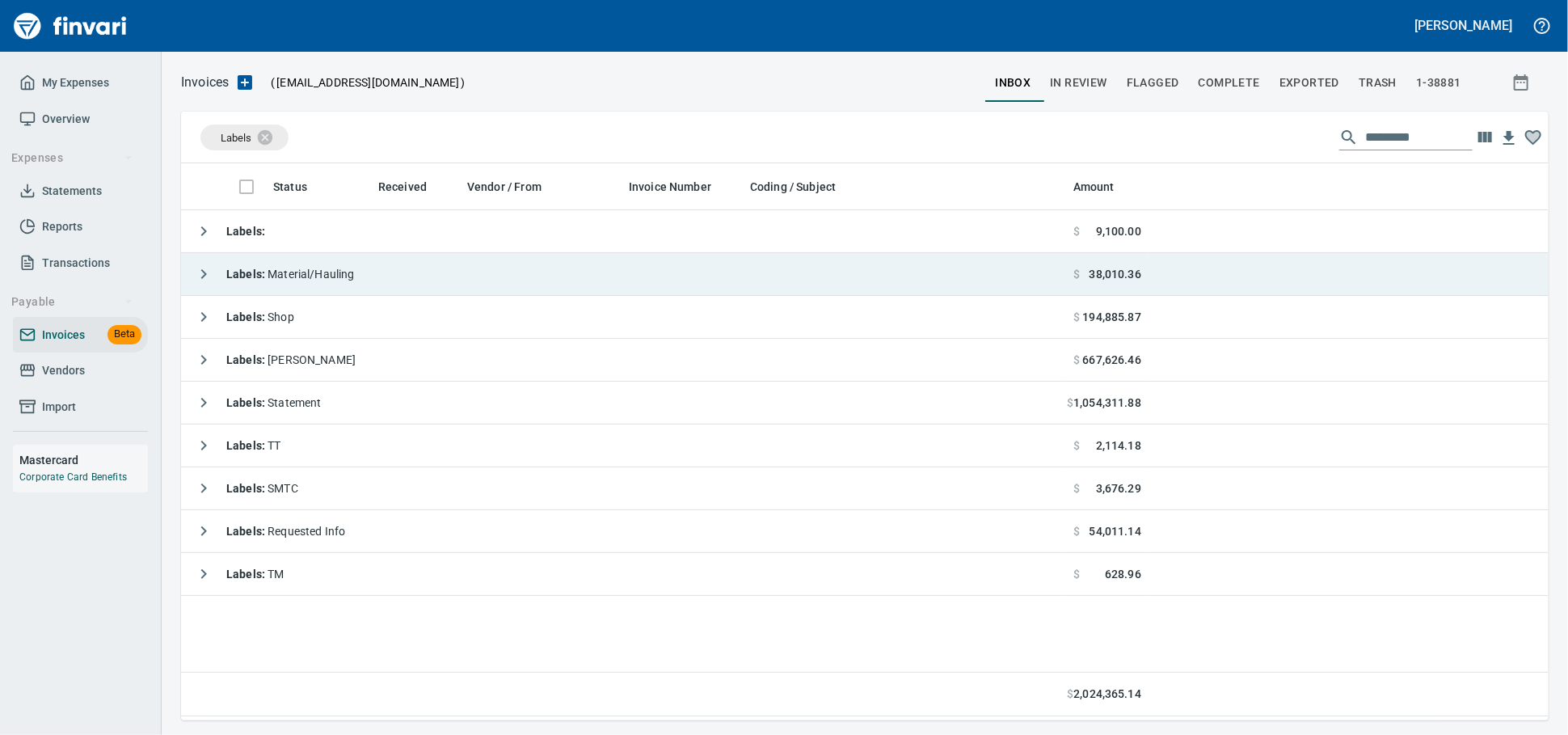
click at [321, 278] on span "Labels : Material/Hauling" at bounding box center [290, 274] width 128 height 13
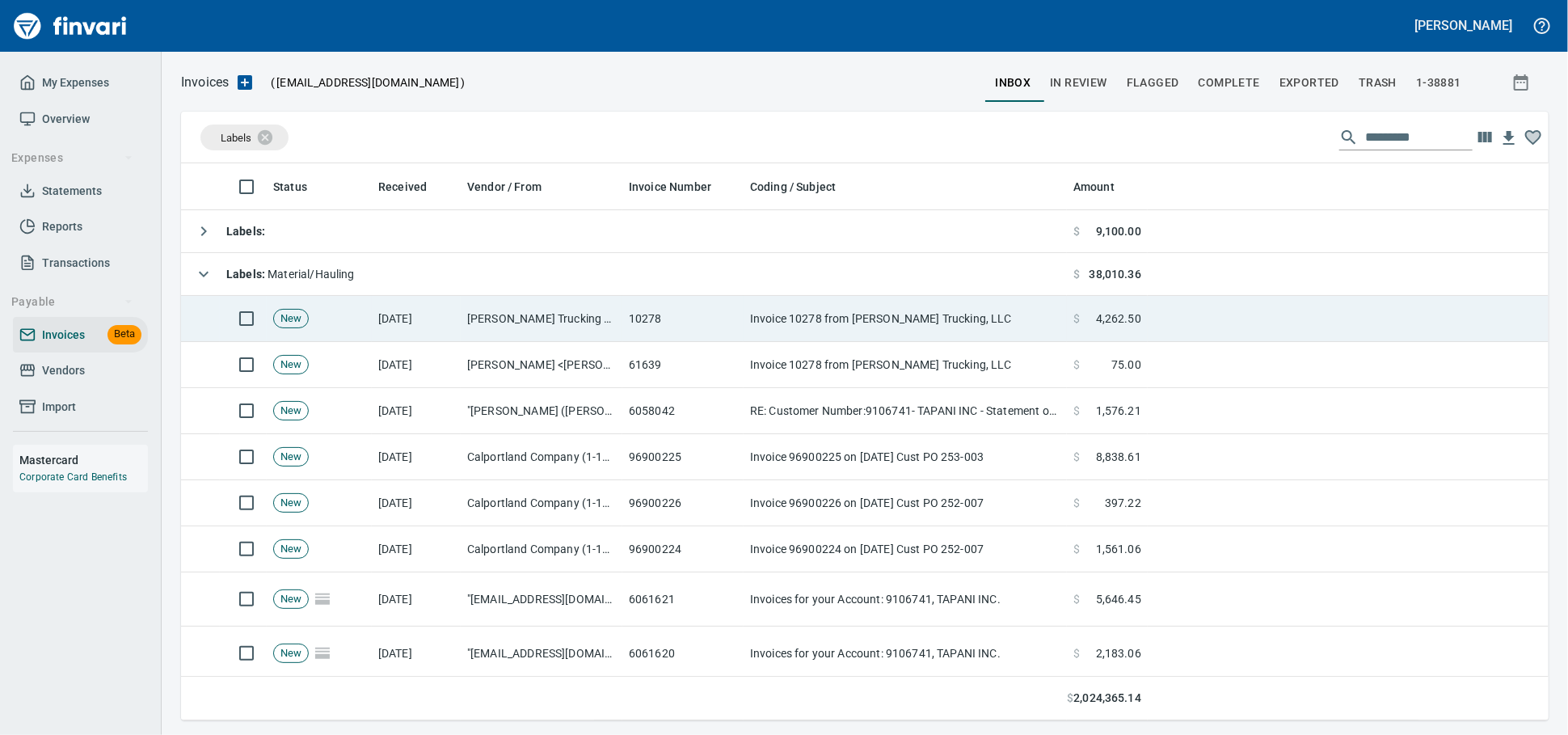
scroll to position [543, 1339]
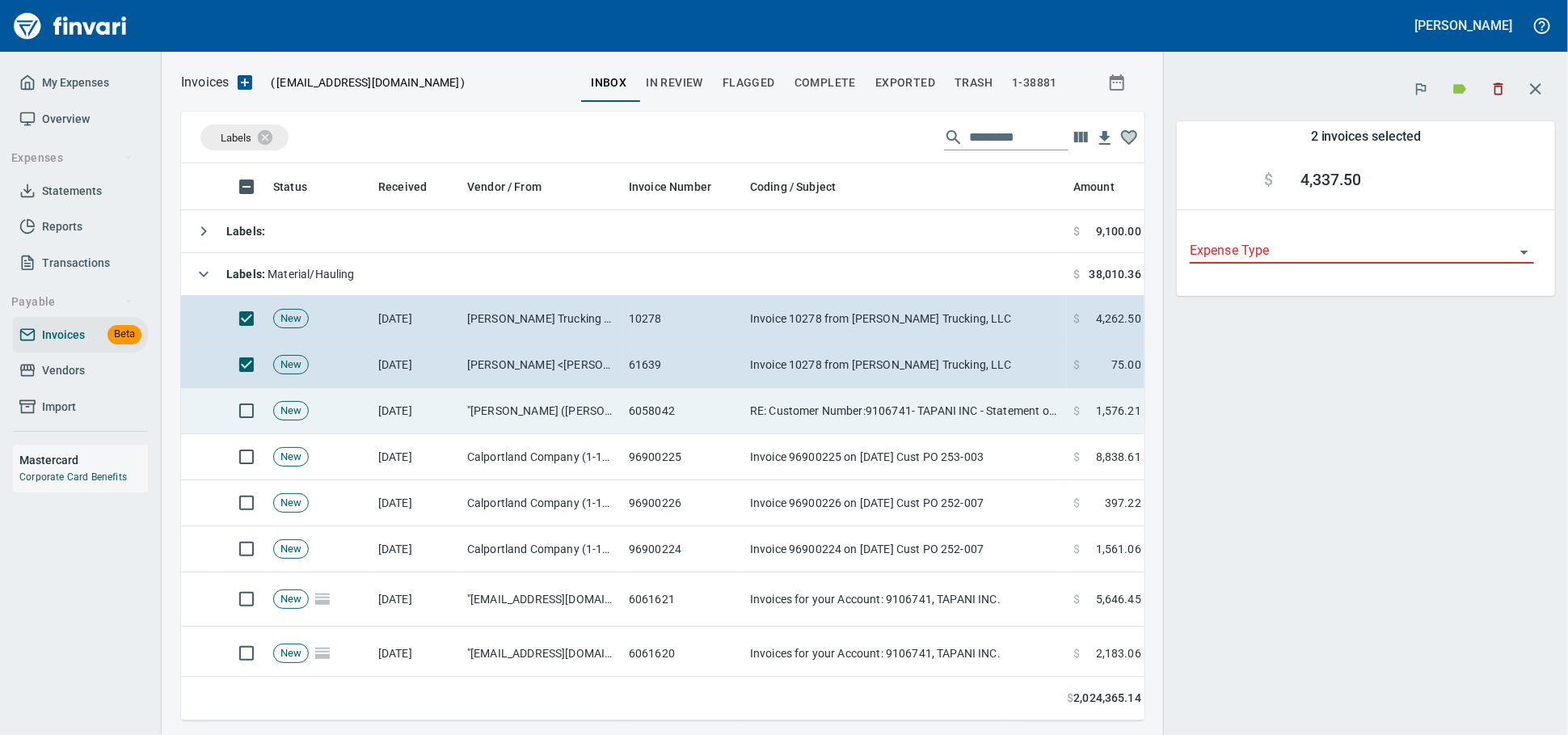
scroll to position [529, 935]
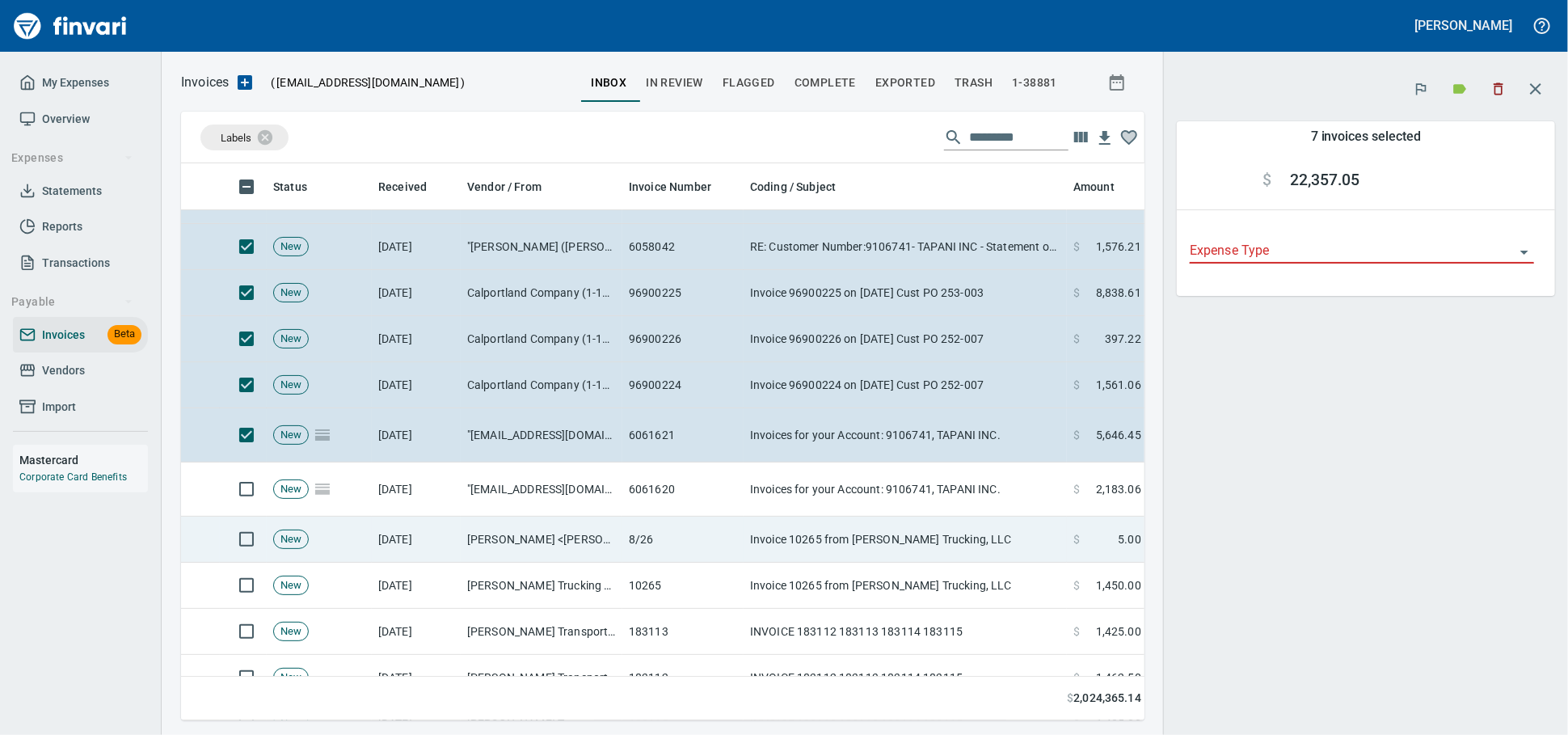
scroll to position [179, 0]
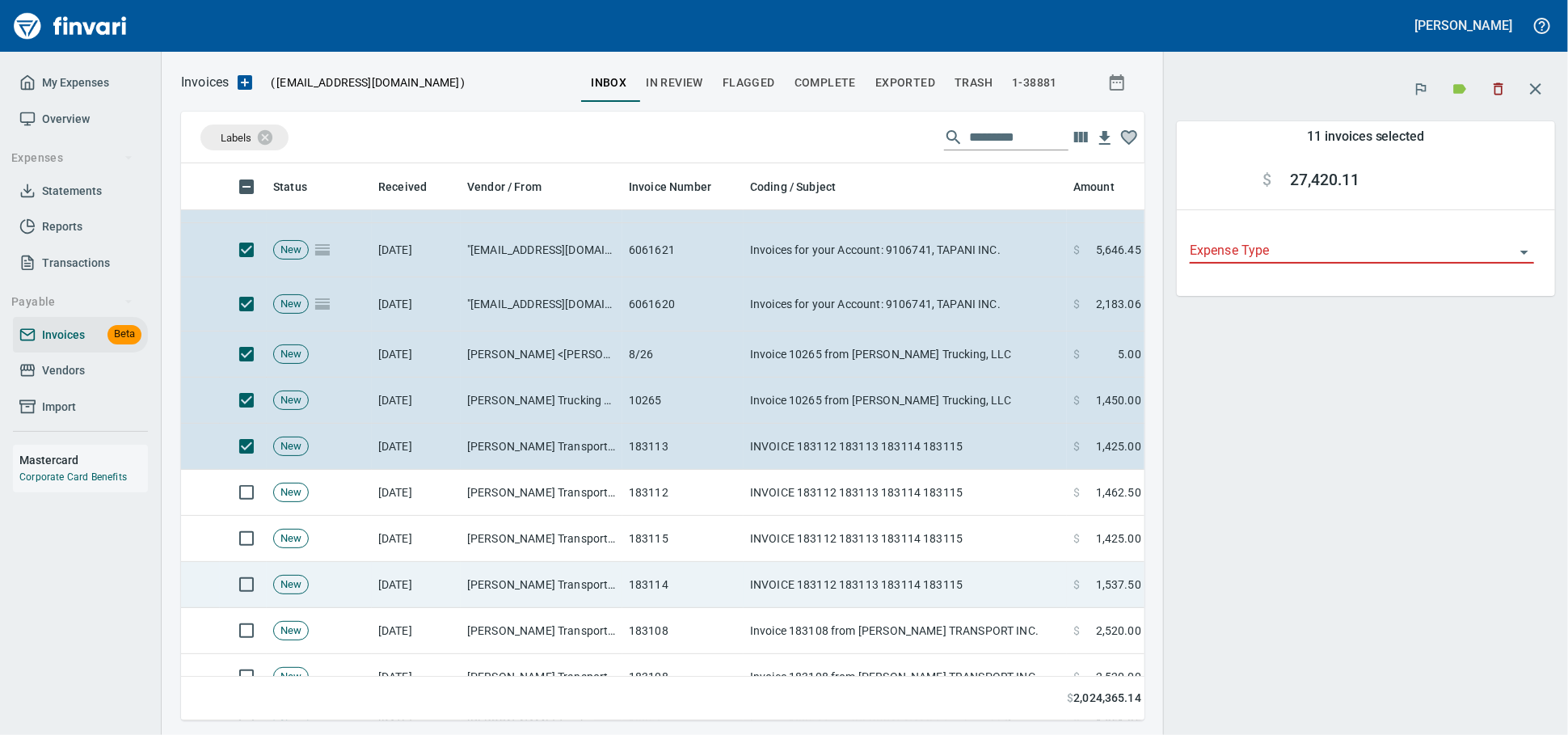
scroll to position [449, 0]
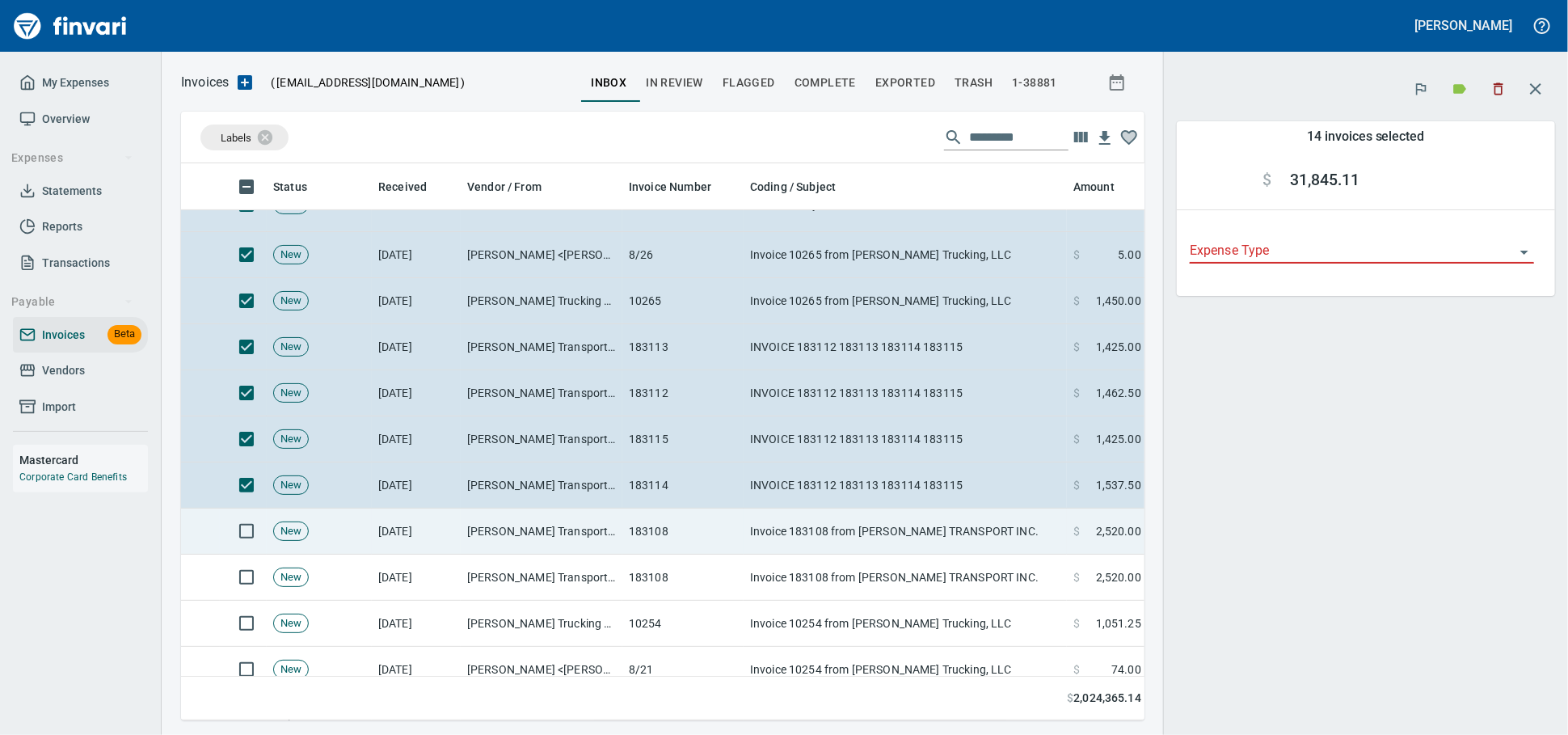
click at [240, 555] on td at bounding box center [243, 532] width 47 height 46
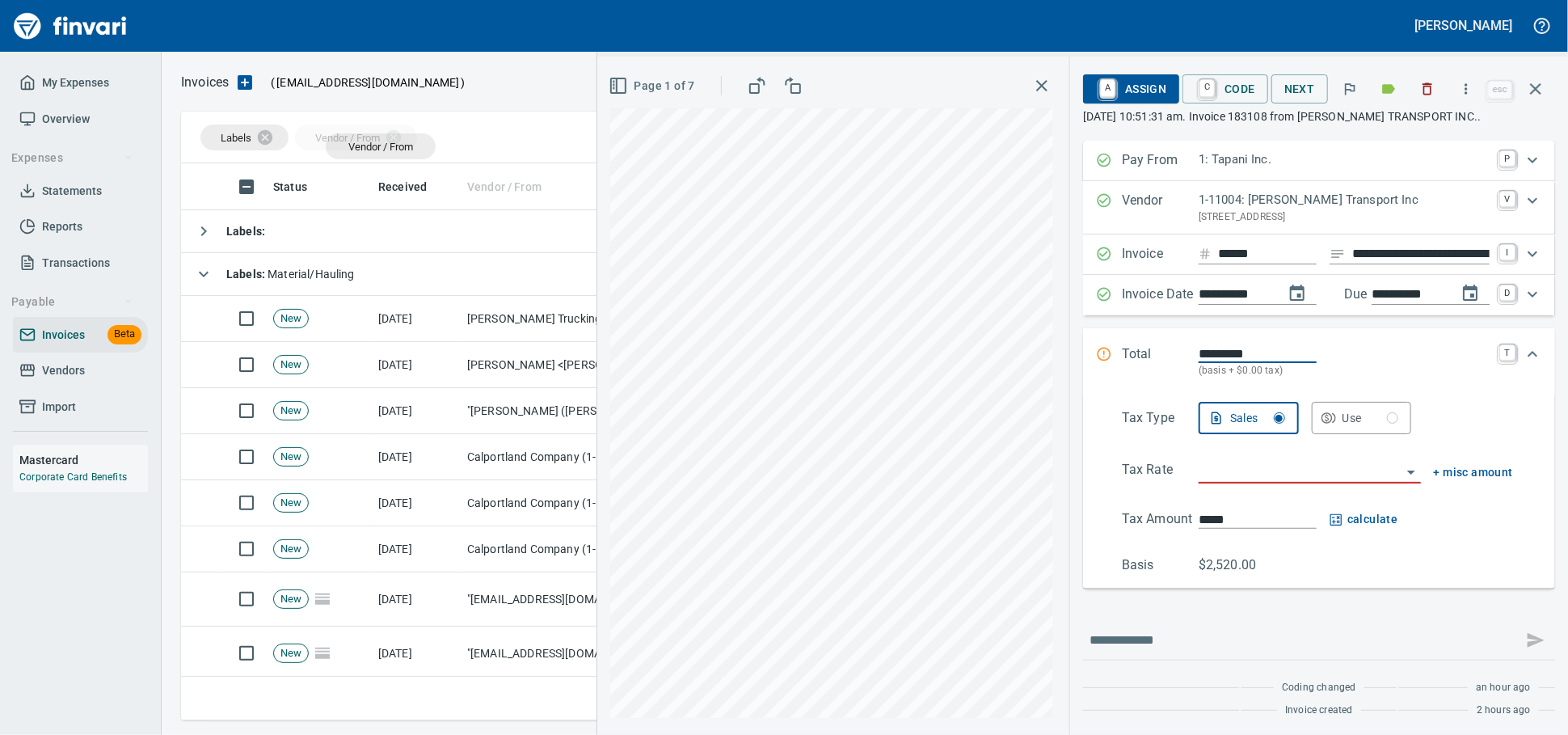
scroll to position [543, 1339]
drag, startPoint x: 523, startPoint y: 187, endPoint x: 369, endPoint y: 144, distance: 159.9
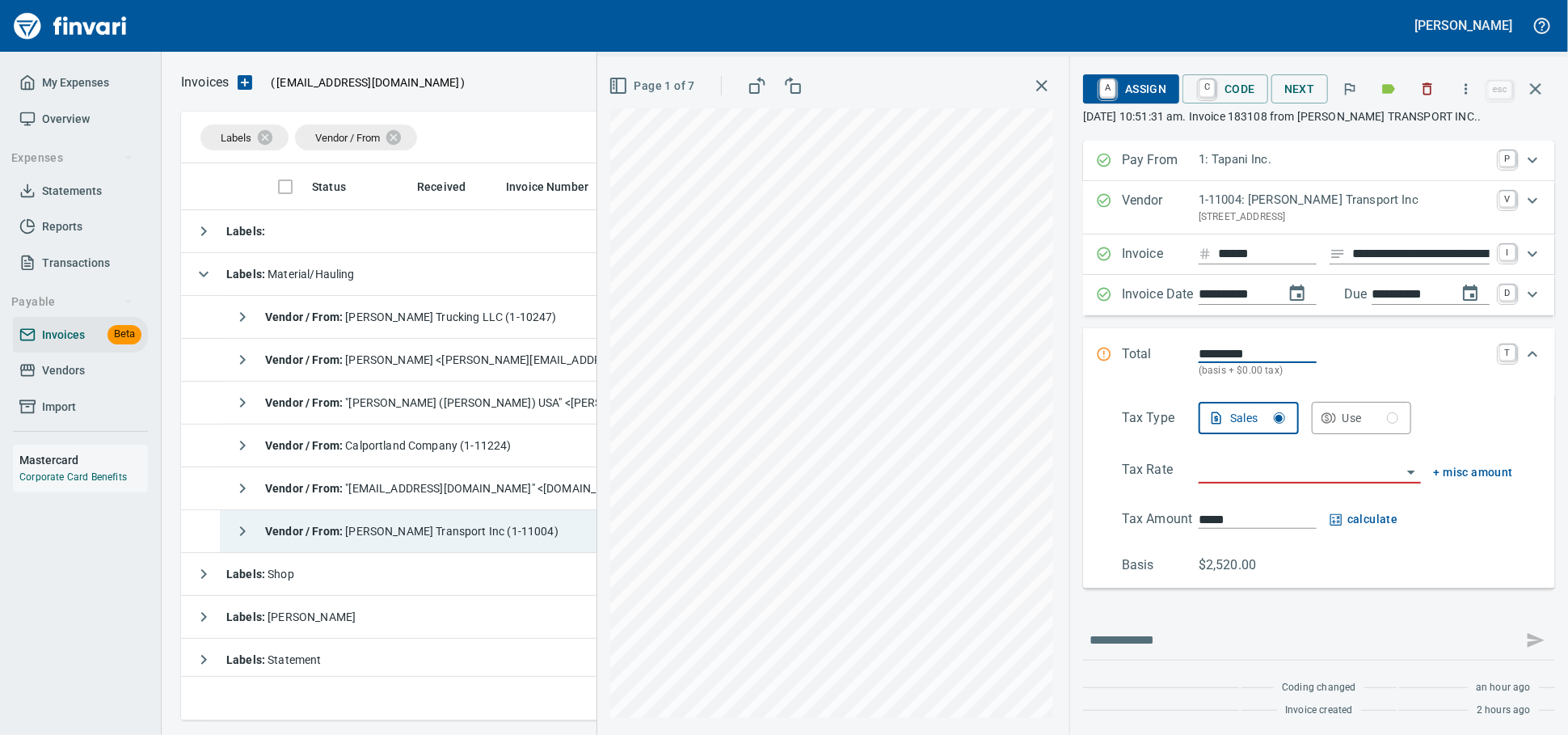
click at [252, 529] on icon "button" at bounding box center [242, 531] width 19 height 19
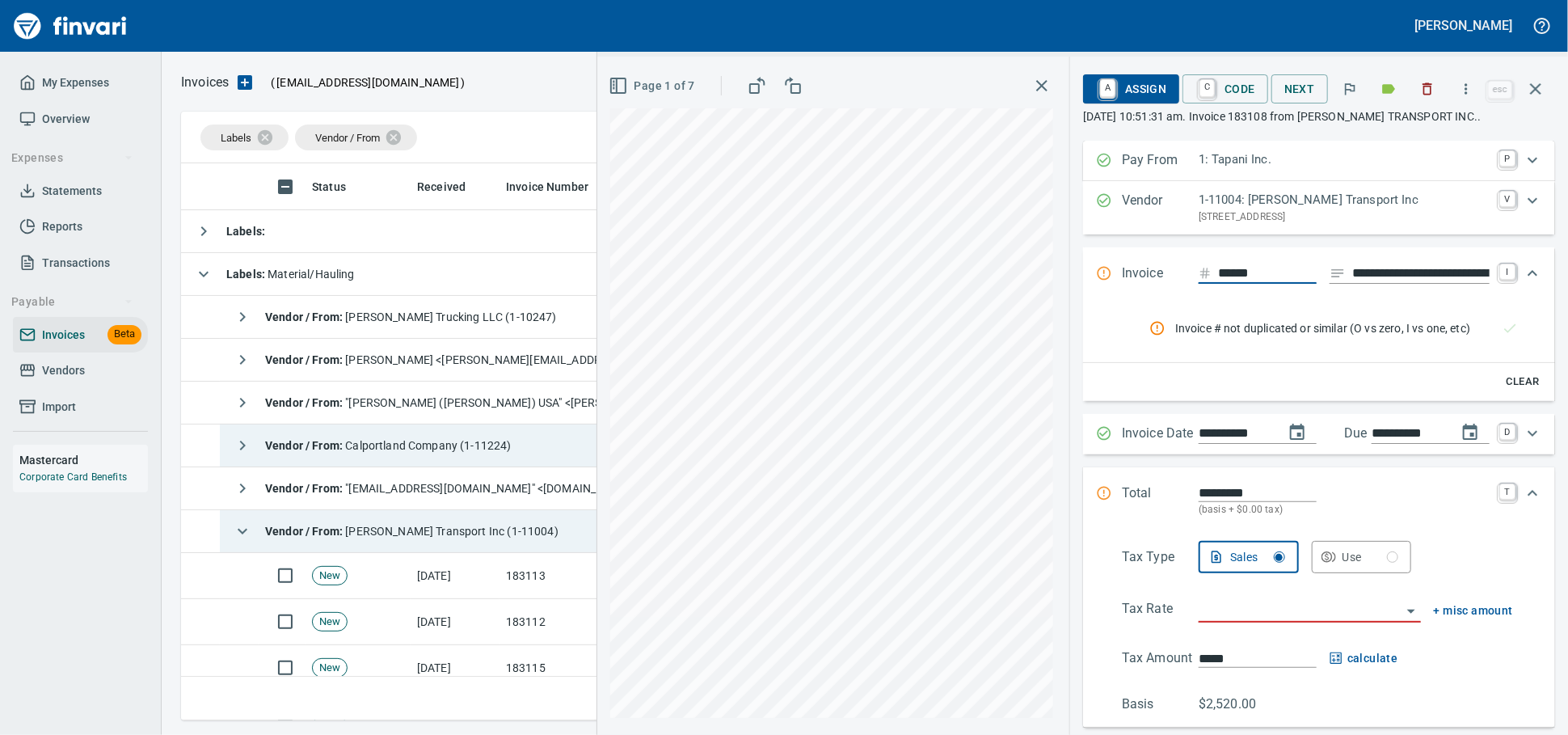
click at [268, 505] on div "Vendor / From : "[EMAIL_ADDRESS][DOMAIN_NAME]" <[DOMAIN_NAME][EMAIL_ADDRESS][DO…" at bounding box center [523, 488] width 593 height 32
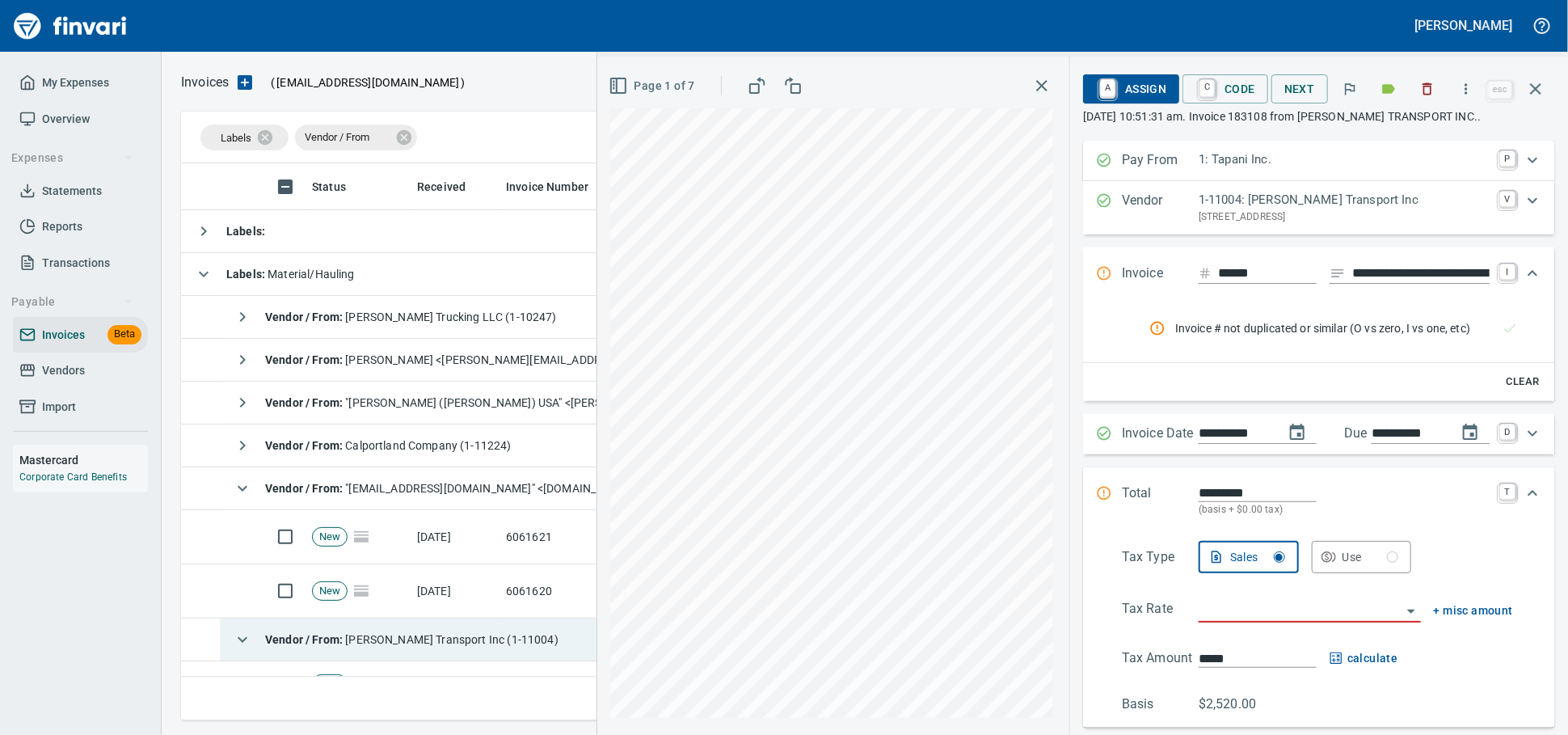
click at [411, 134] on icon at bounding box center [404, 136] width 15 height 15
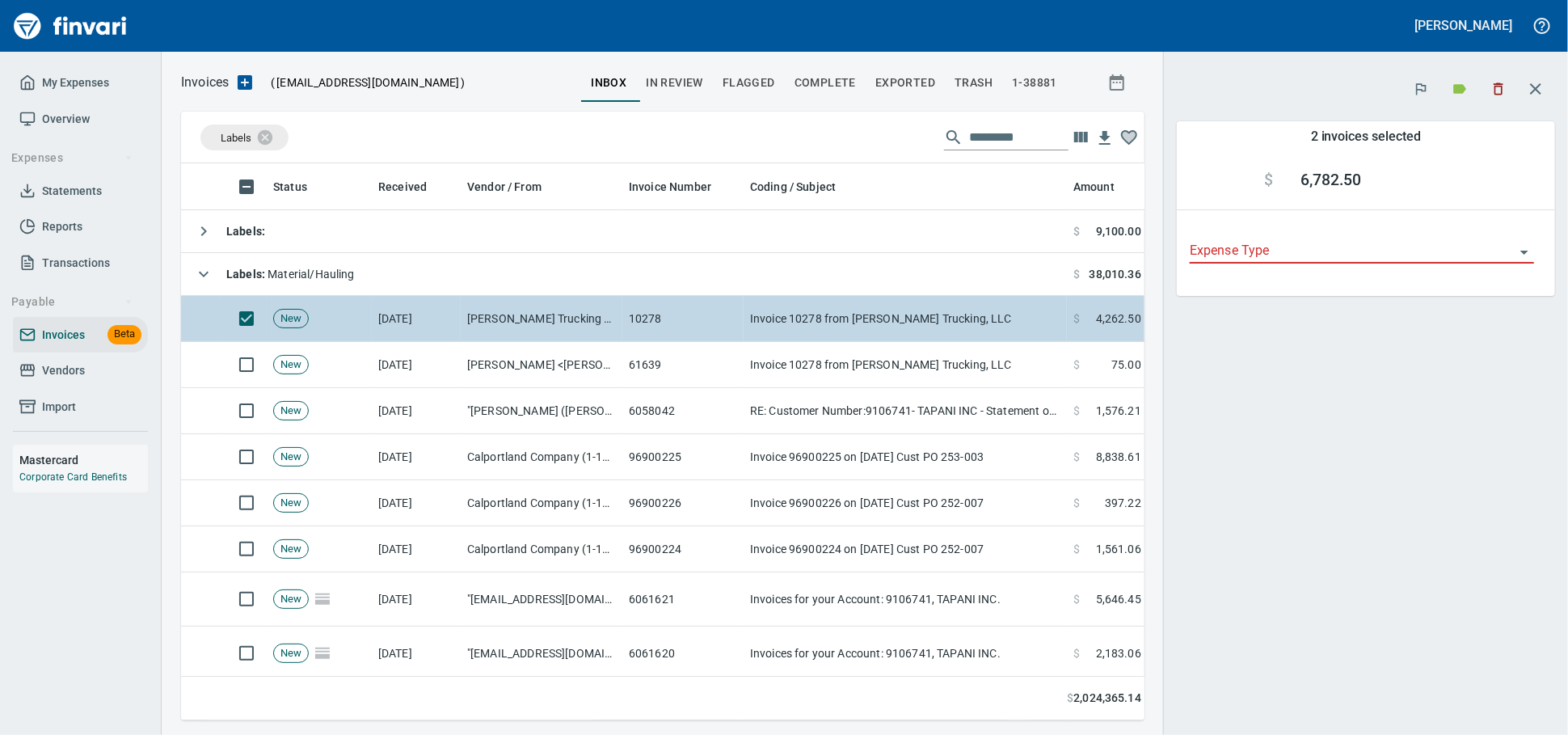
scroll to position [529, 935]
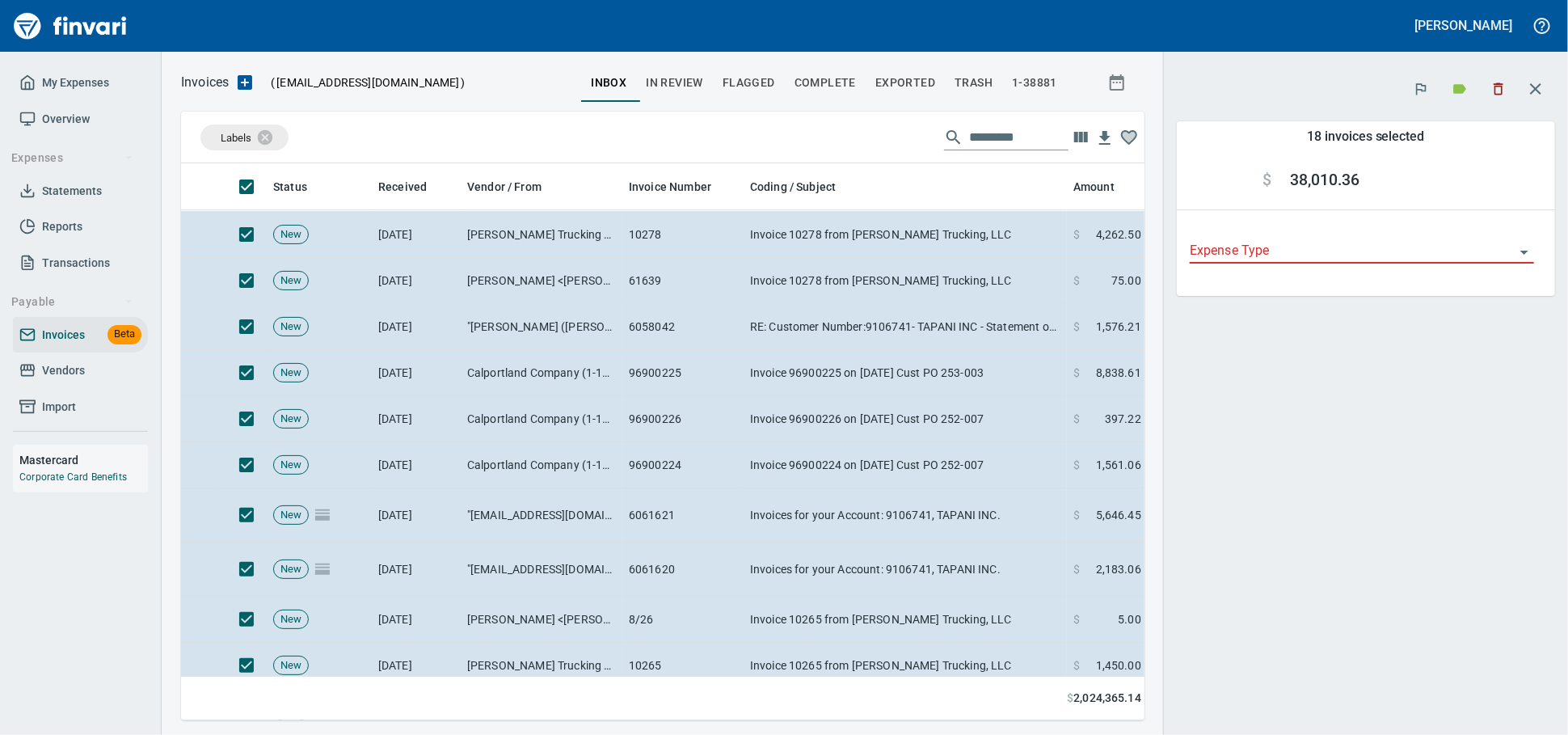
scroll to position [69, 0]
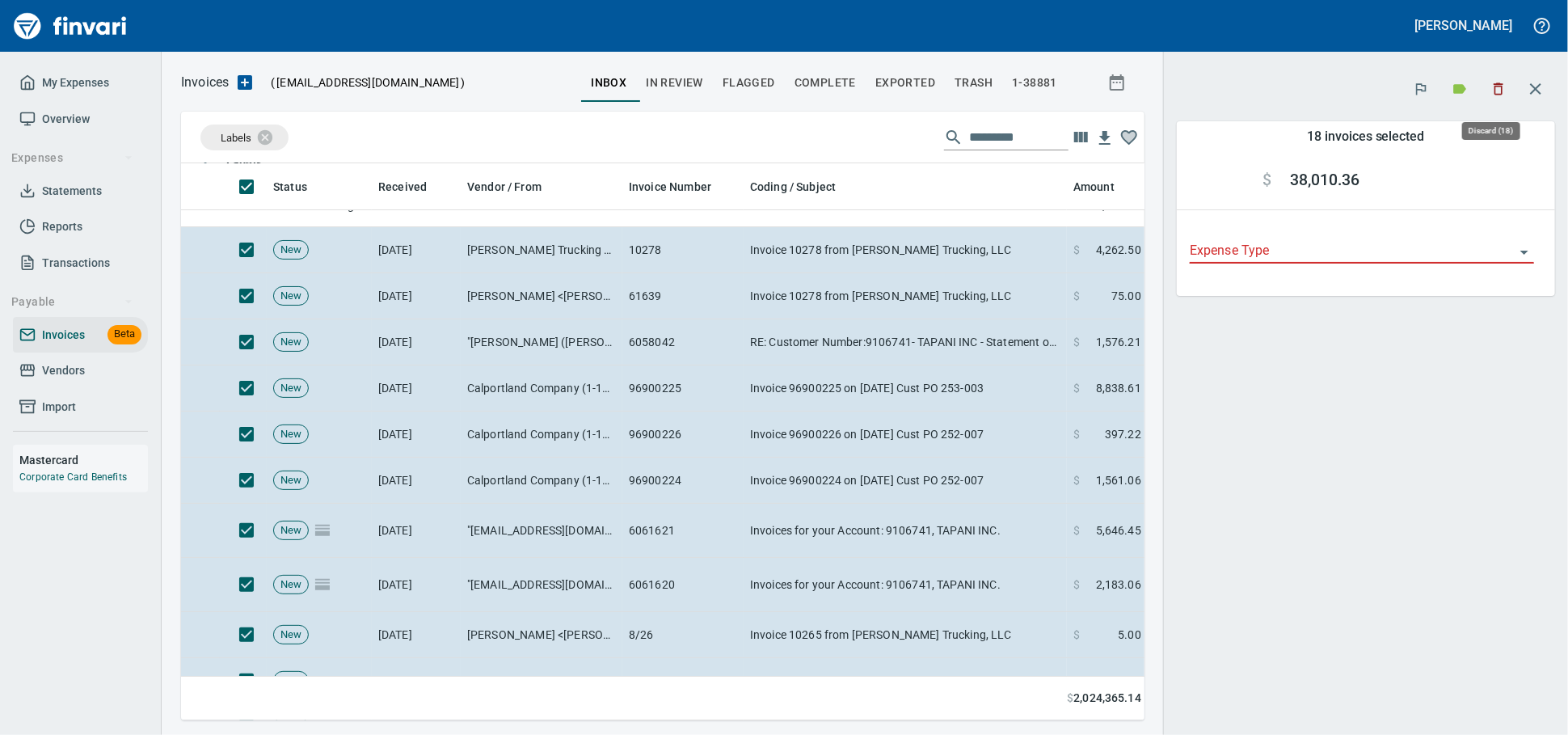
click at [1496, 93] on icon "button" at bounding box center [1498, 89] width 16 height 16
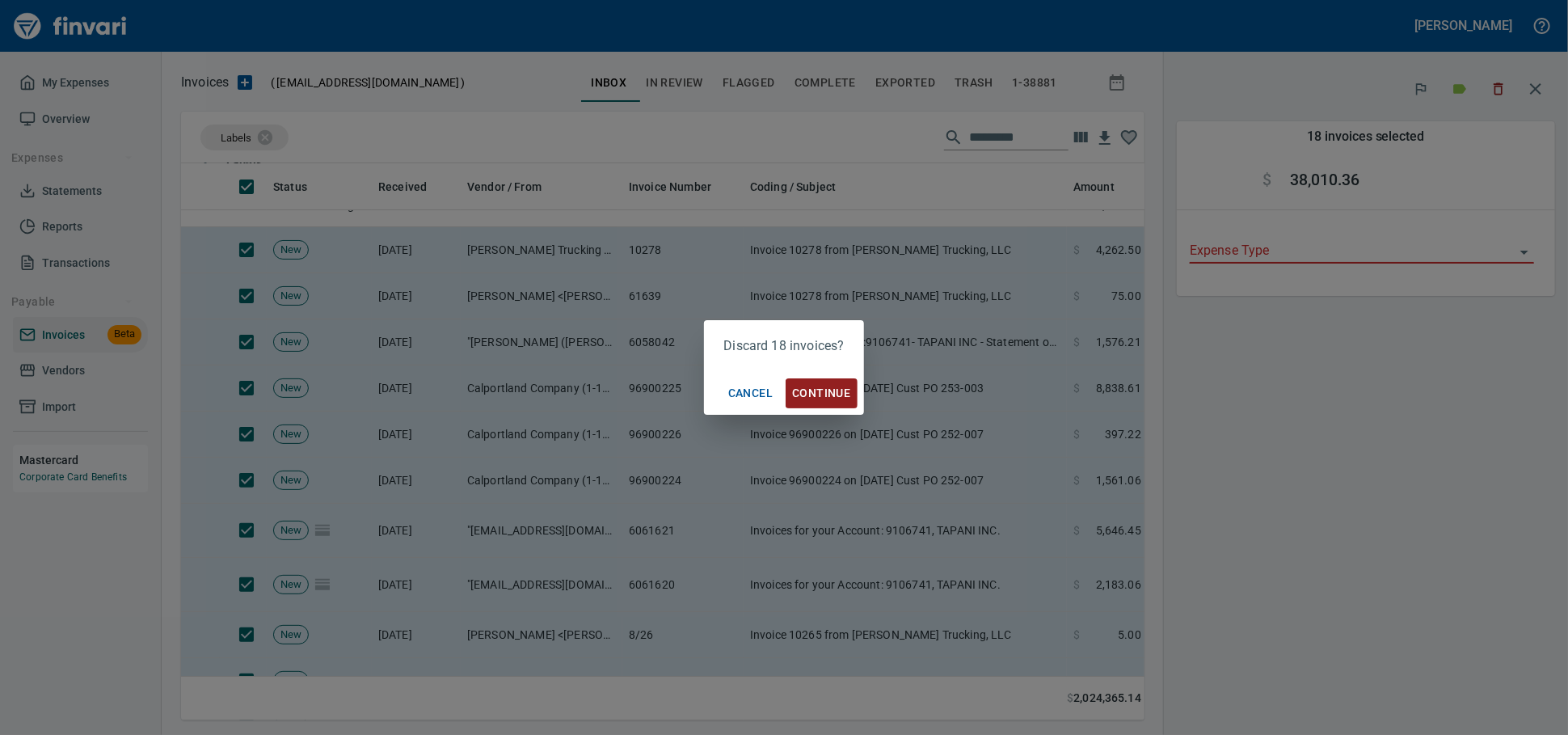
scroll to position [529, 935]
click at [824, 388] on span "Continue" at bounding box center [821, 393] width 58 height 20
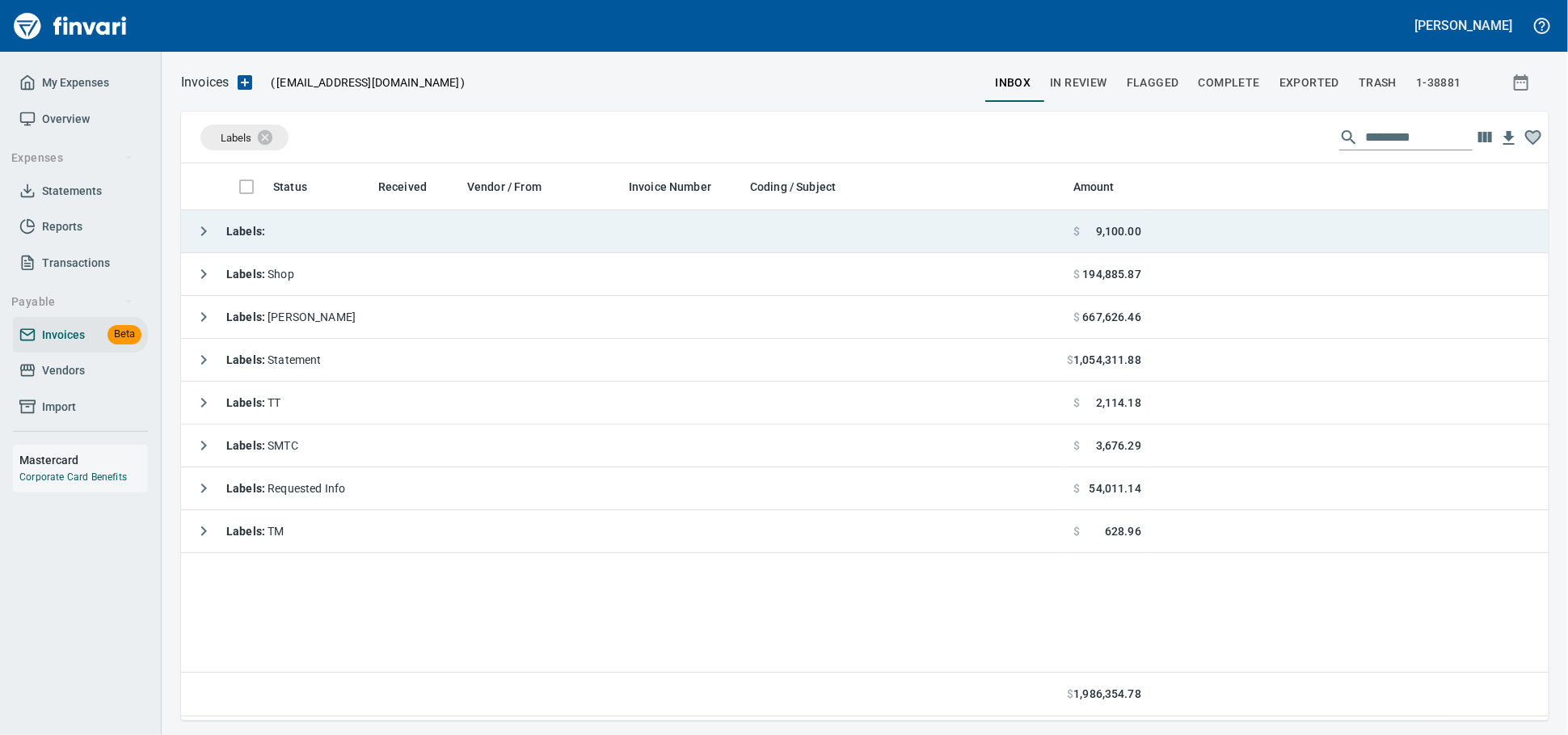
click at [368, 247] on td "Labels :" at bounding box center [624, 231] width 886 height 43
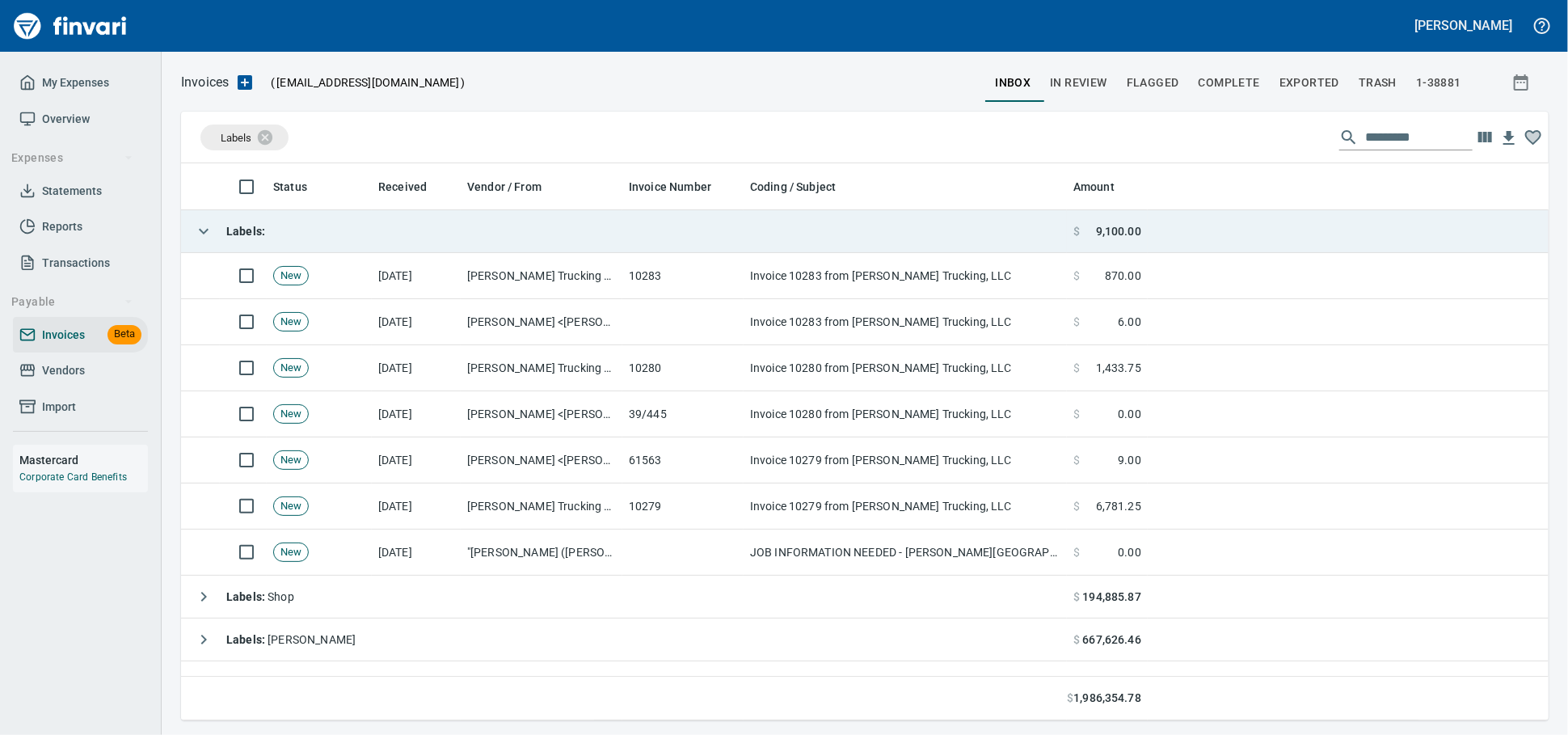
click at [372, 234] on td "Labels :" at bounding box center [624, 231] width 886 height 43
